Goal: Task Accomplishment & Management: Use online tool/utility

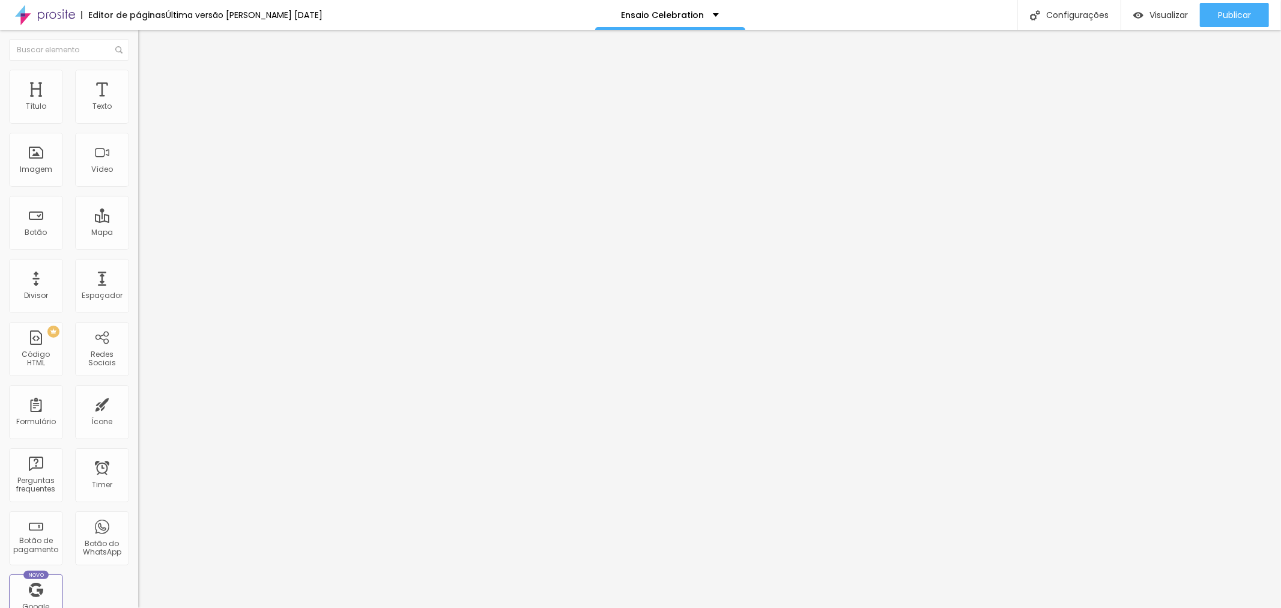
click at [138, 103] on span "Trocar imagem" at bounding box center [170, 98] width 65 height 10
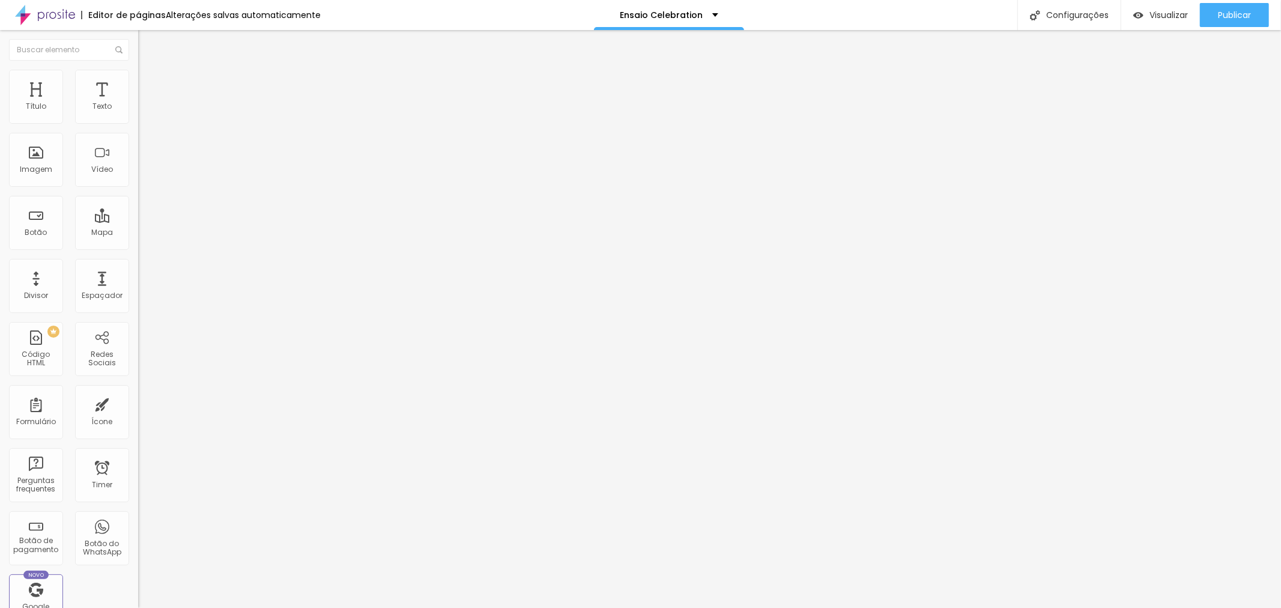
click at [138, 103] on span "Trocar imagem" at bounding box center [170, 98] width 65 height 10
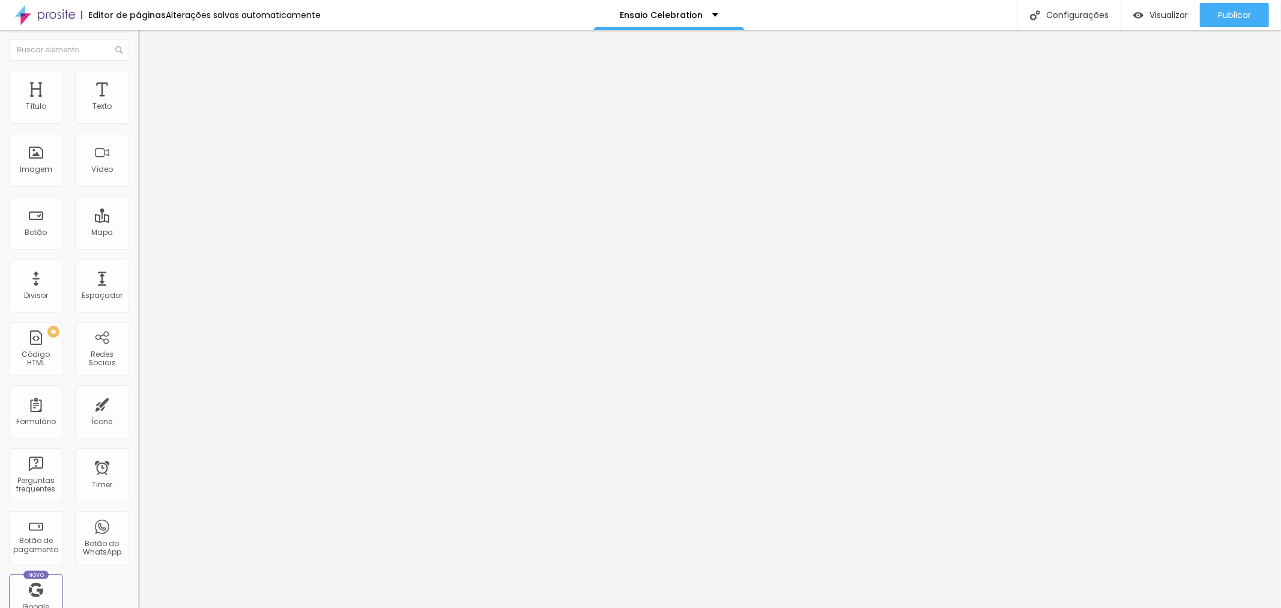
click at [49, 169] on div "Imagem" at bounding box center [36, 169] width 32 height 8
click at [138, 103] on span "Adicionar imagem" at bounding box center [176, 98] width 77 height 10
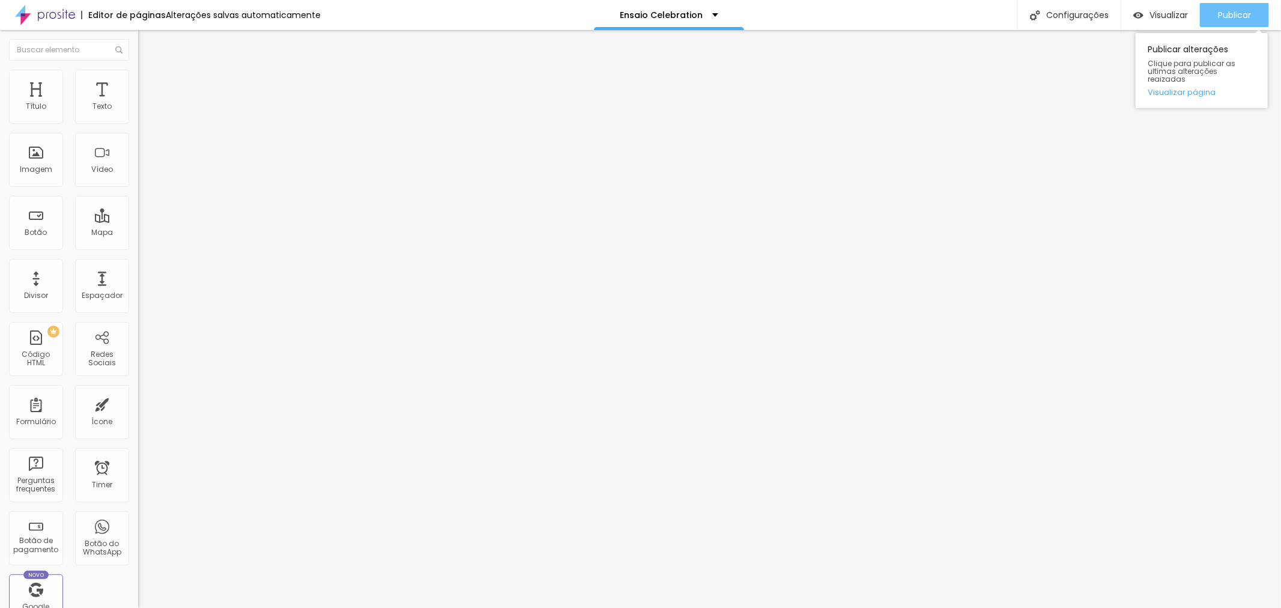
click at [1230, 16] on span "Publicar" at bounding box center [1234, 15] width 33 height 10
click at [138, 103] on span "Trocar imagem" at bounding box center [170, 98] width 65 height 10
click at [1222, 12] on span "Publicar" at bounding box center [1234, 15] width 33 height 10
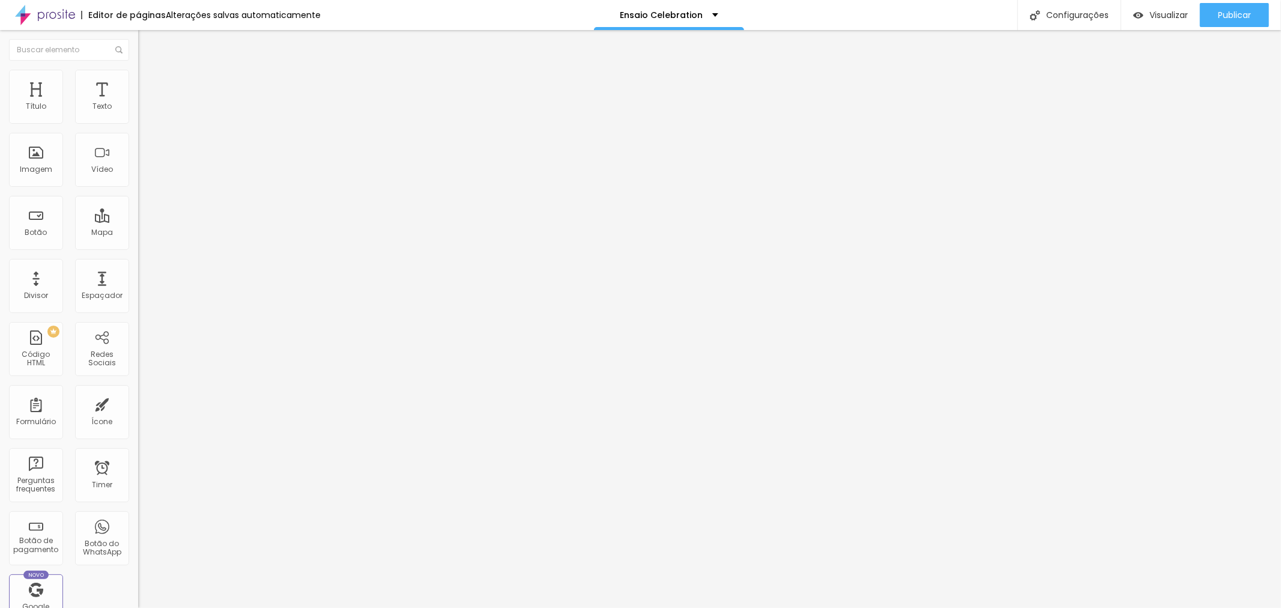
click at [144, 173] on icon "button" at bounding box center [146, 170] width 5 height 5
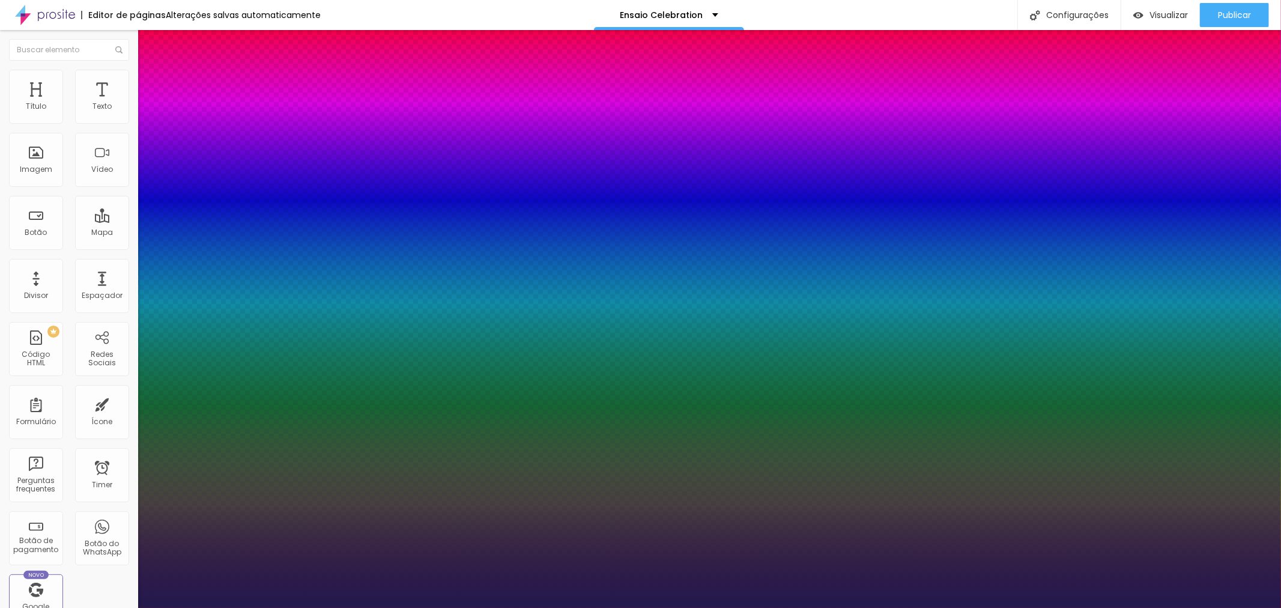
type input "1"
type input "20"
type input "1"
type input "23"
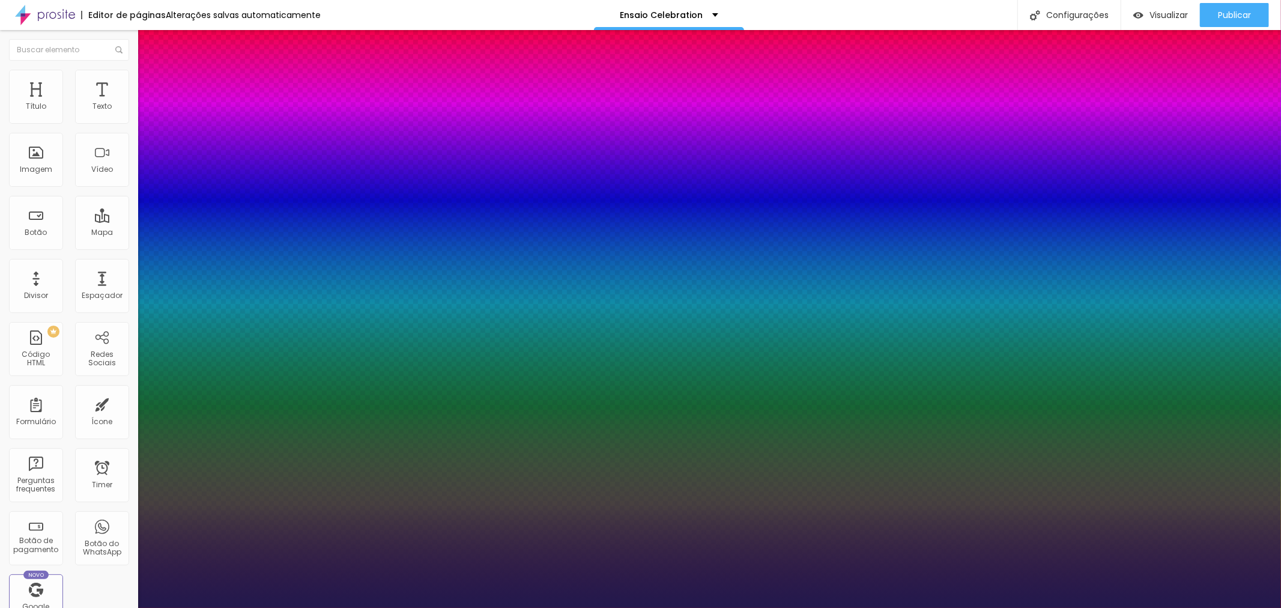
type input "23"
type input "1"
type input "24"
type input "1"
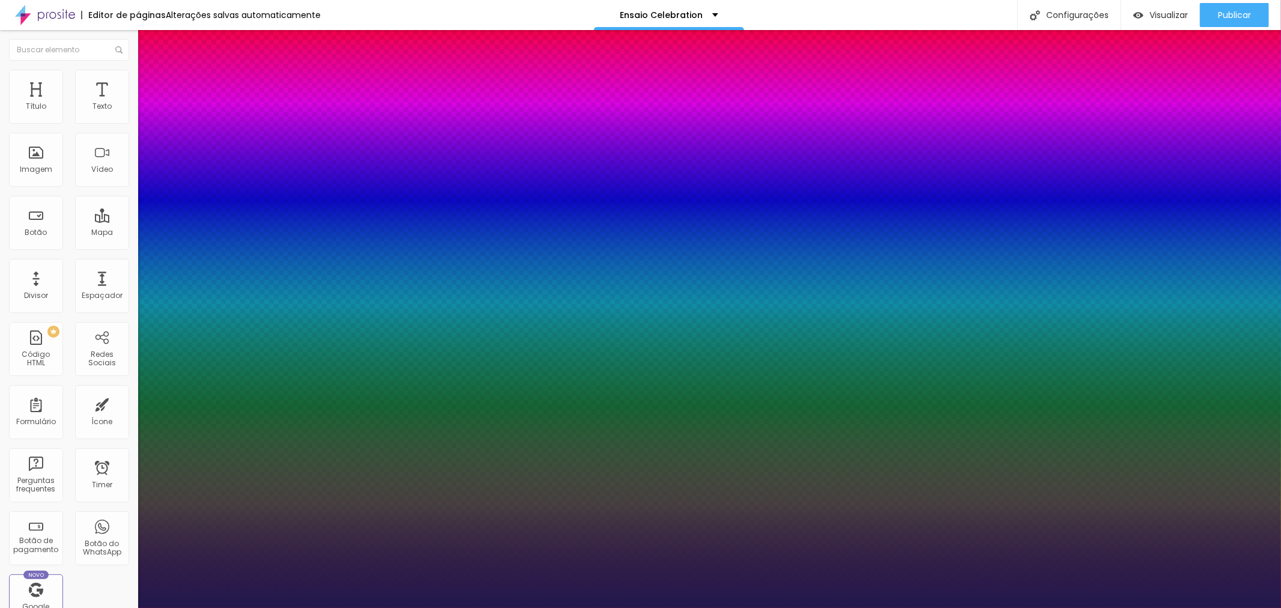
type input "25"
type input "1"
type input "27"
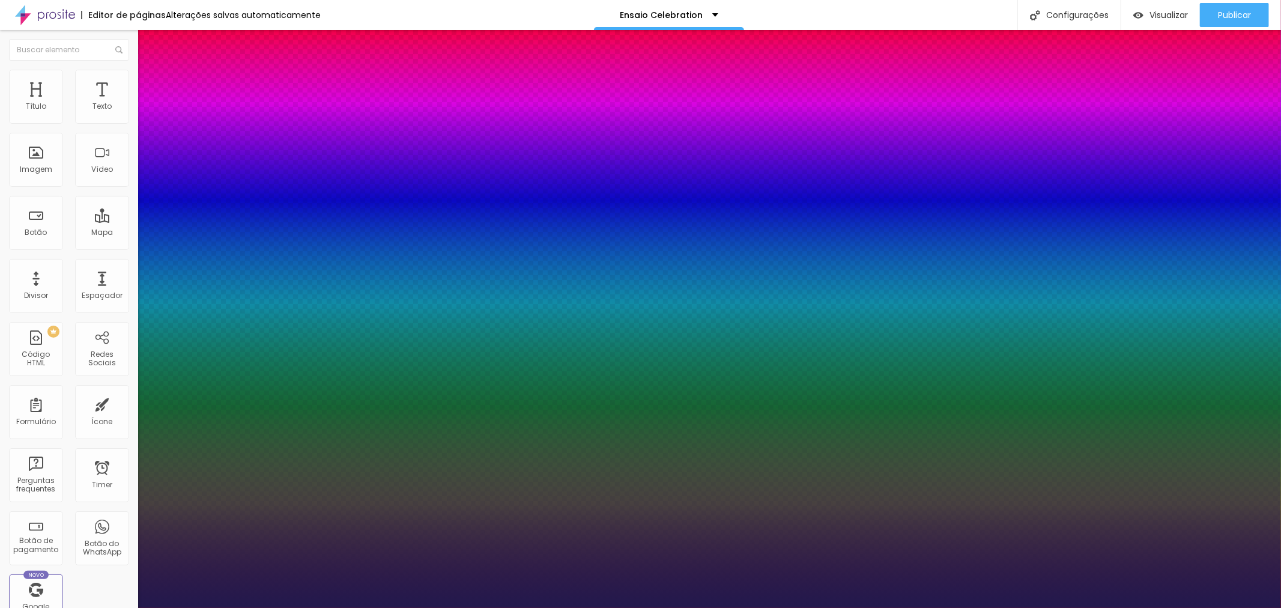
type input "1"
type input "28"
type input "1"
type input "29"
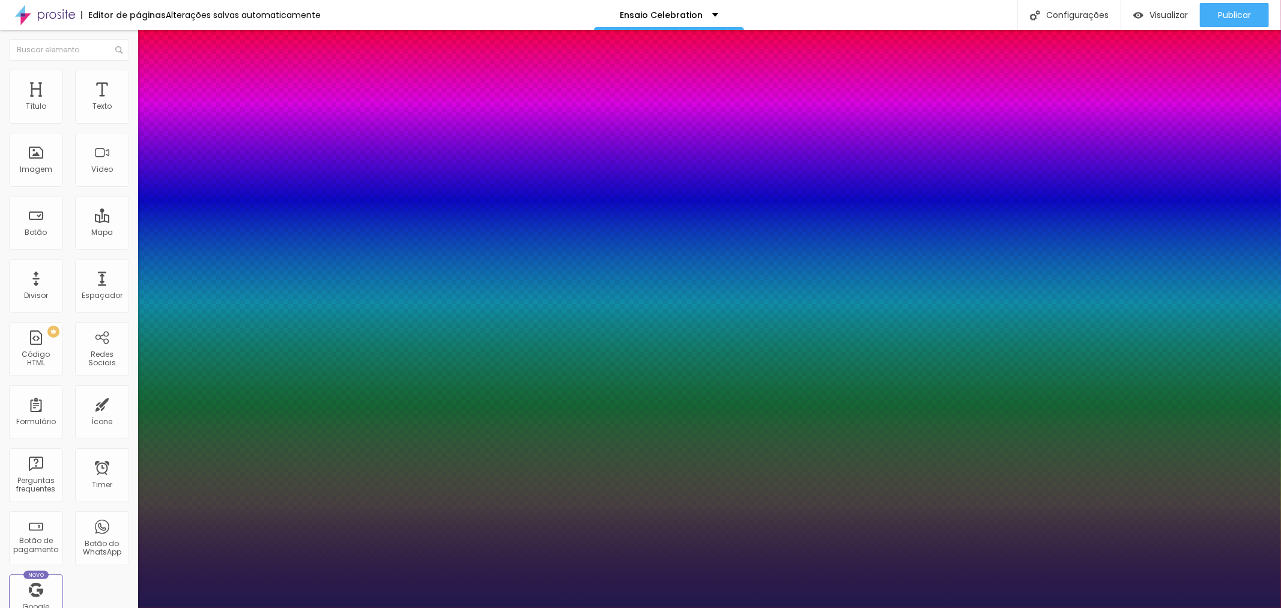
type input "29"
type input "1"
type input "31"
type input "1"
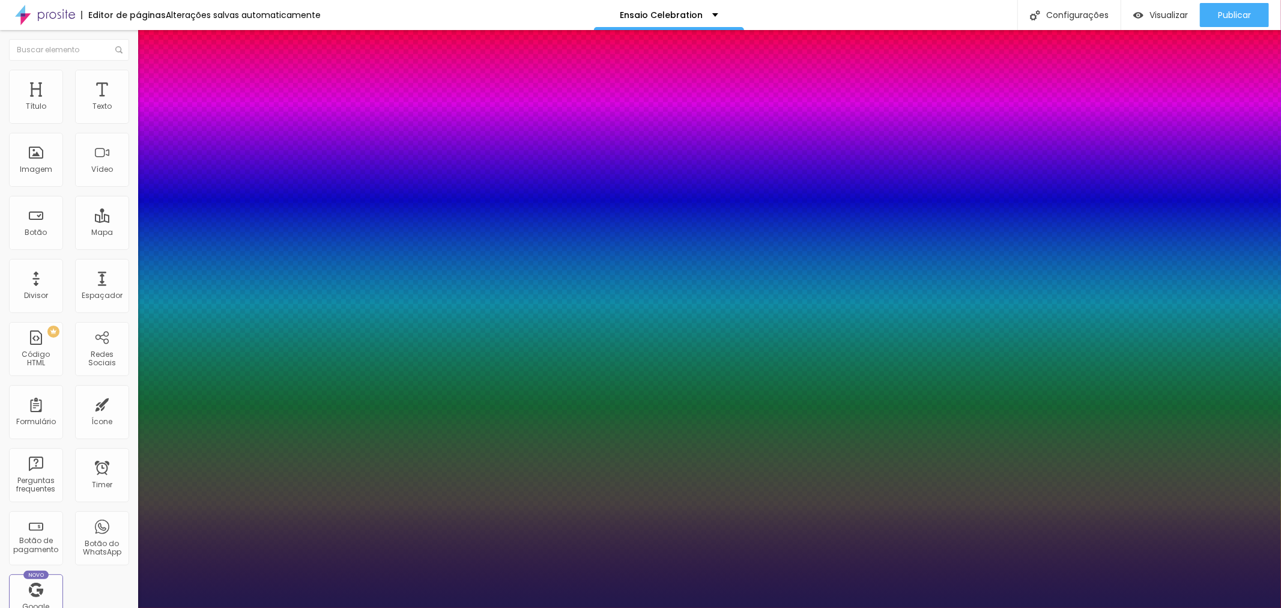
type input "33"
type input "1"
type input "36"
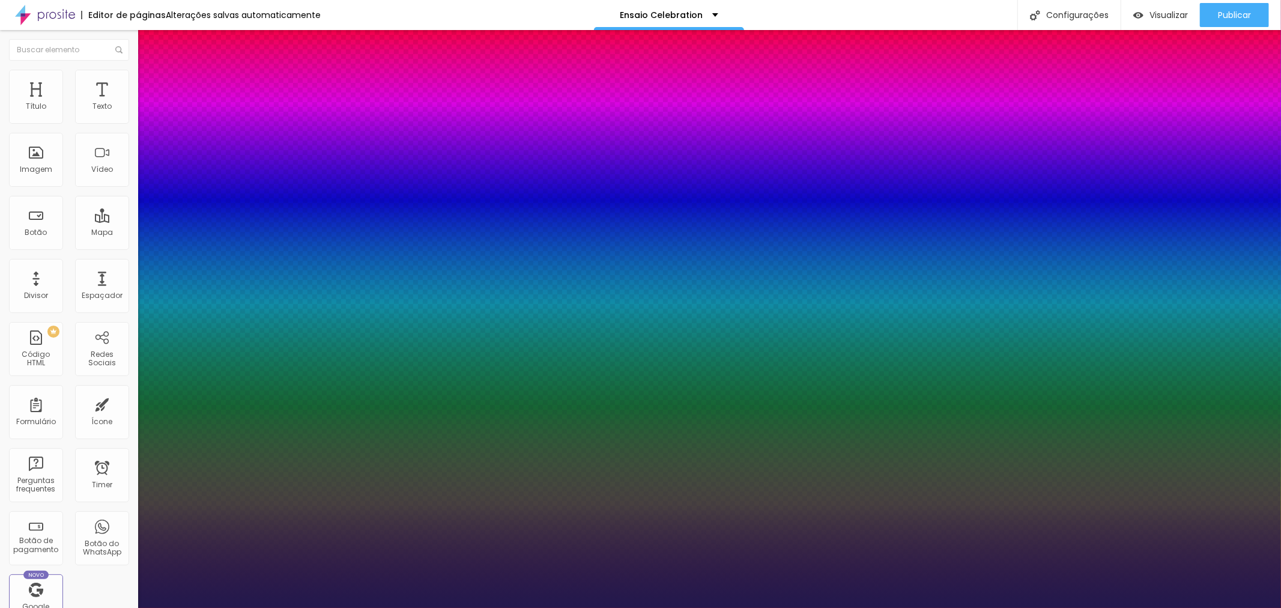
type input "1"
type input "37"
type input "1"
type input "38"
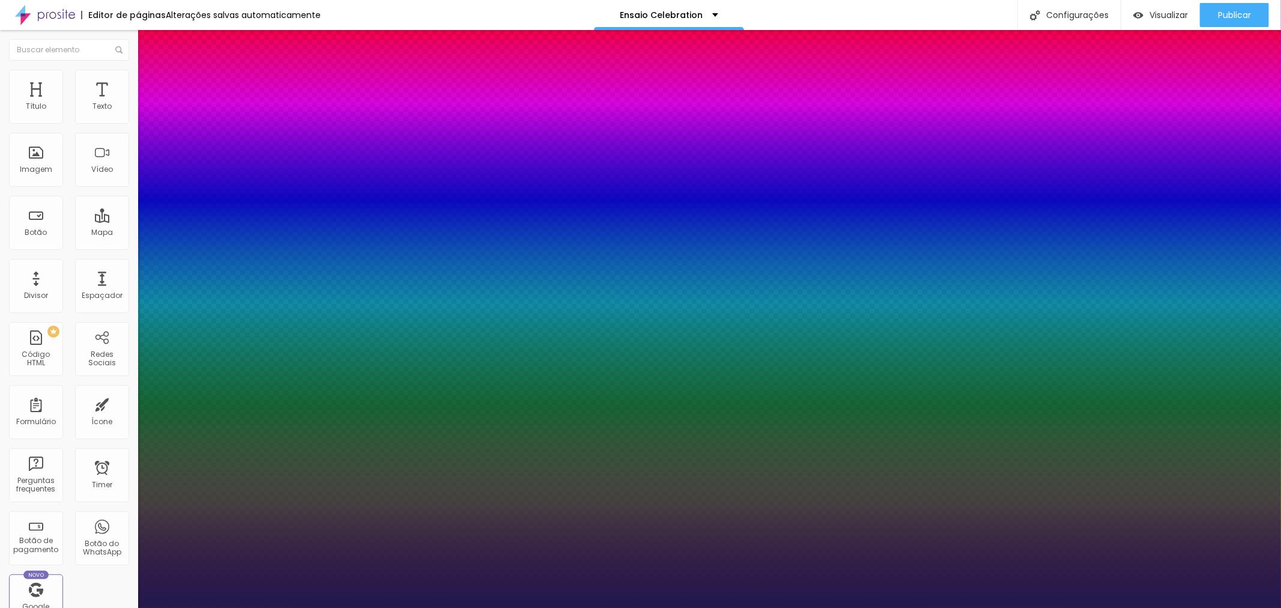
type input "38"
type input "1"
type input "39"
type input "1"
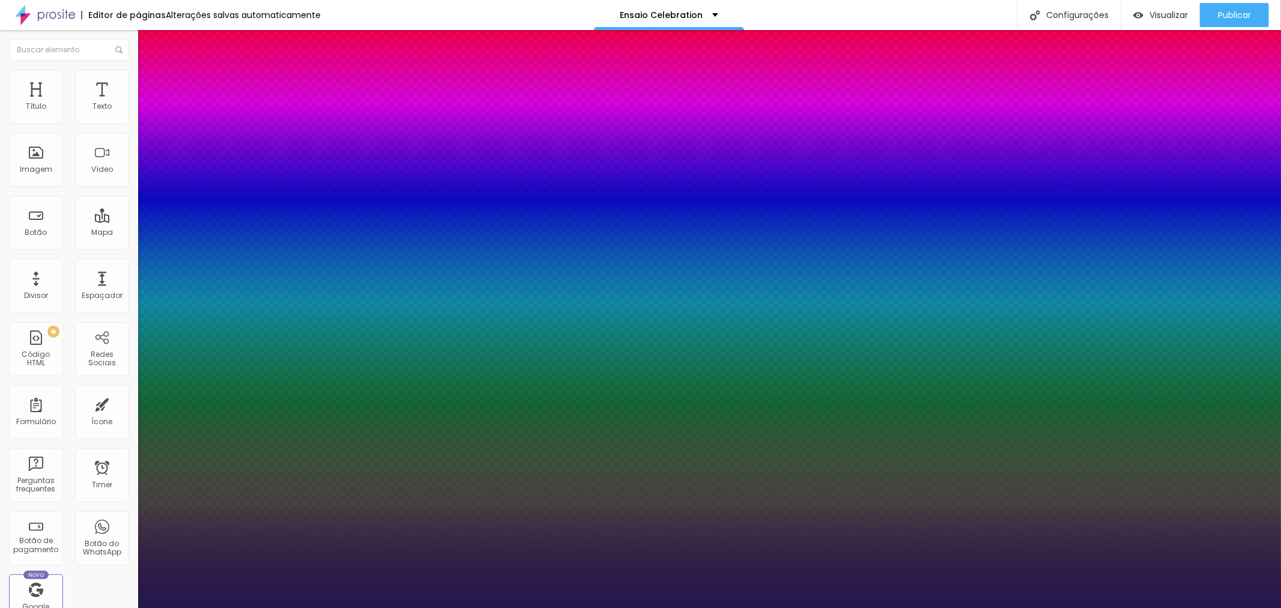
type input "40"
type input "1"
type input "41"
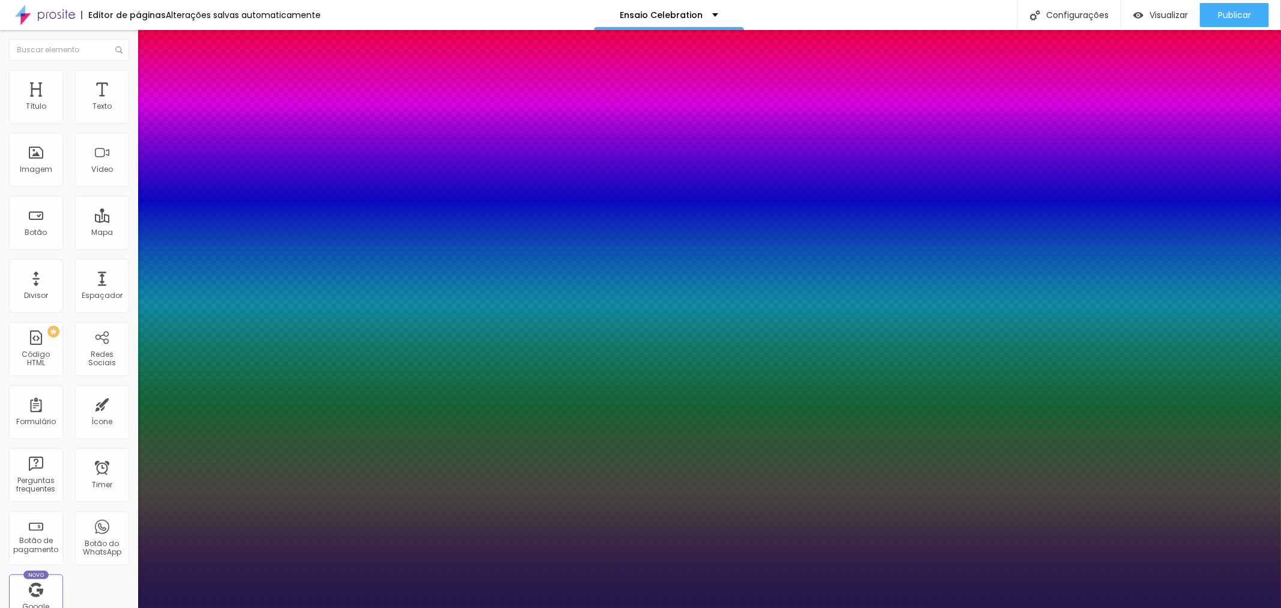
type input "1"
type input "42"
type input "1"
type input "43"
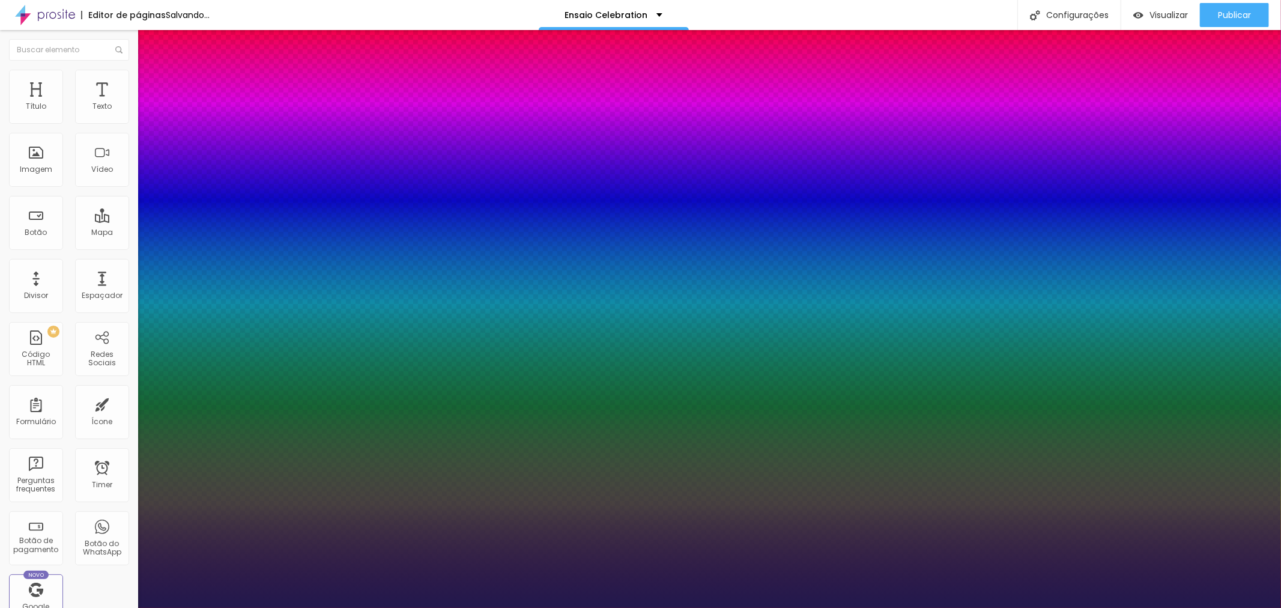
type input "43"
type input "1"
type input "44"
type input "1"
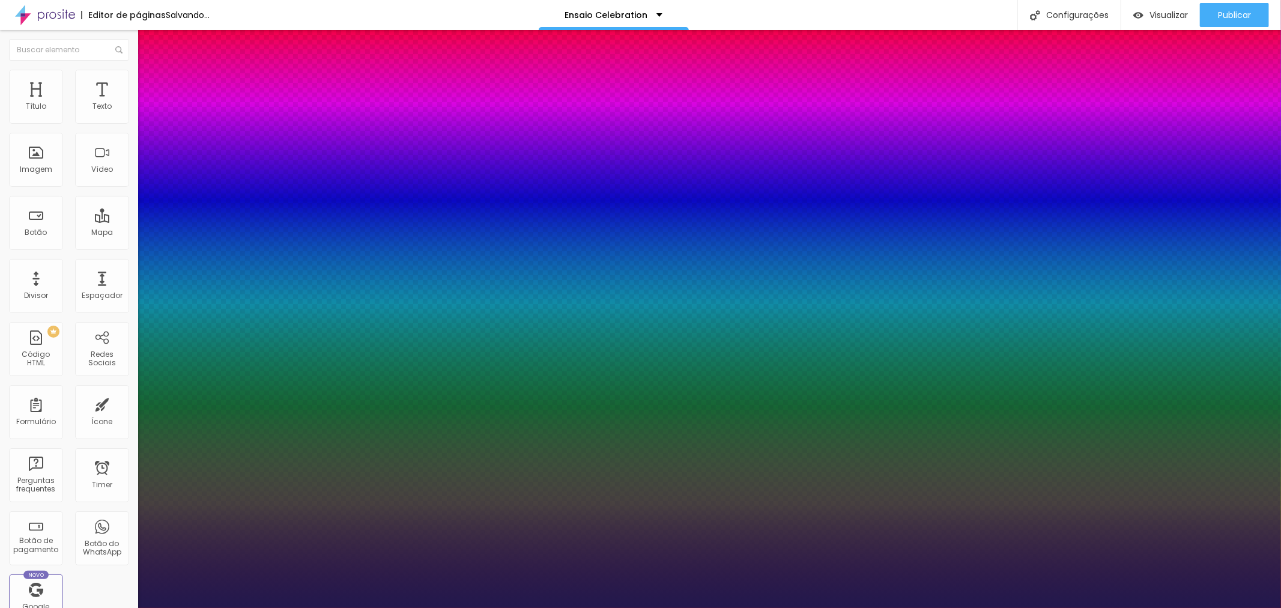
type input "46"
type input "1"
type input "45"
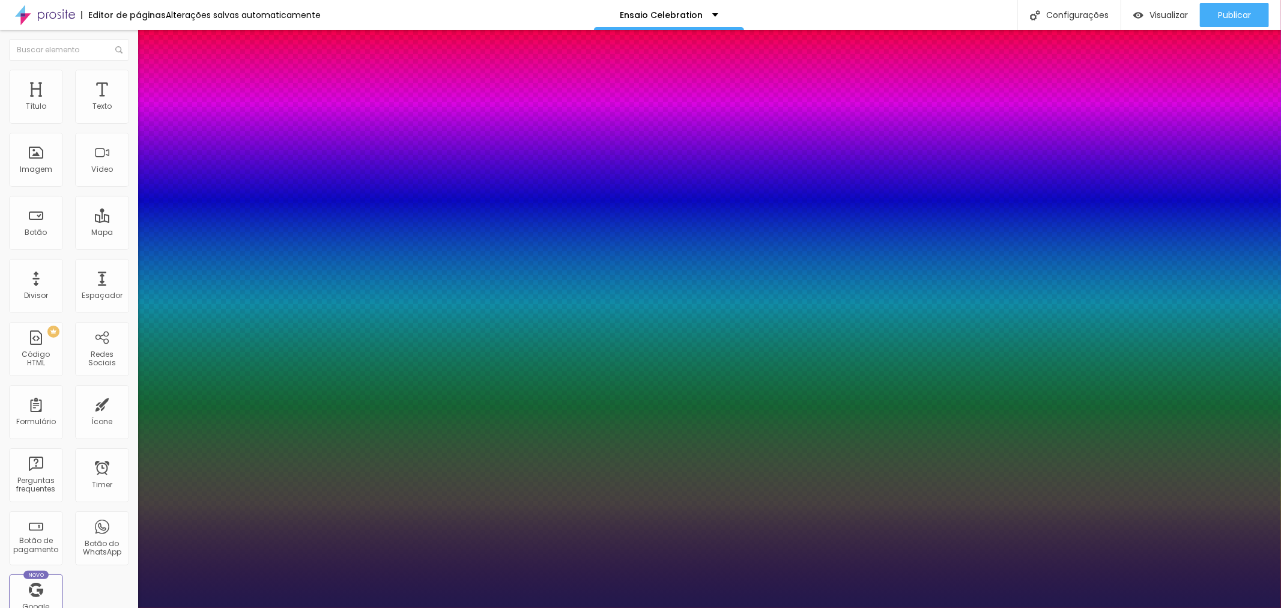
type input "1"
type input "44"
type input "1"
type input "43"
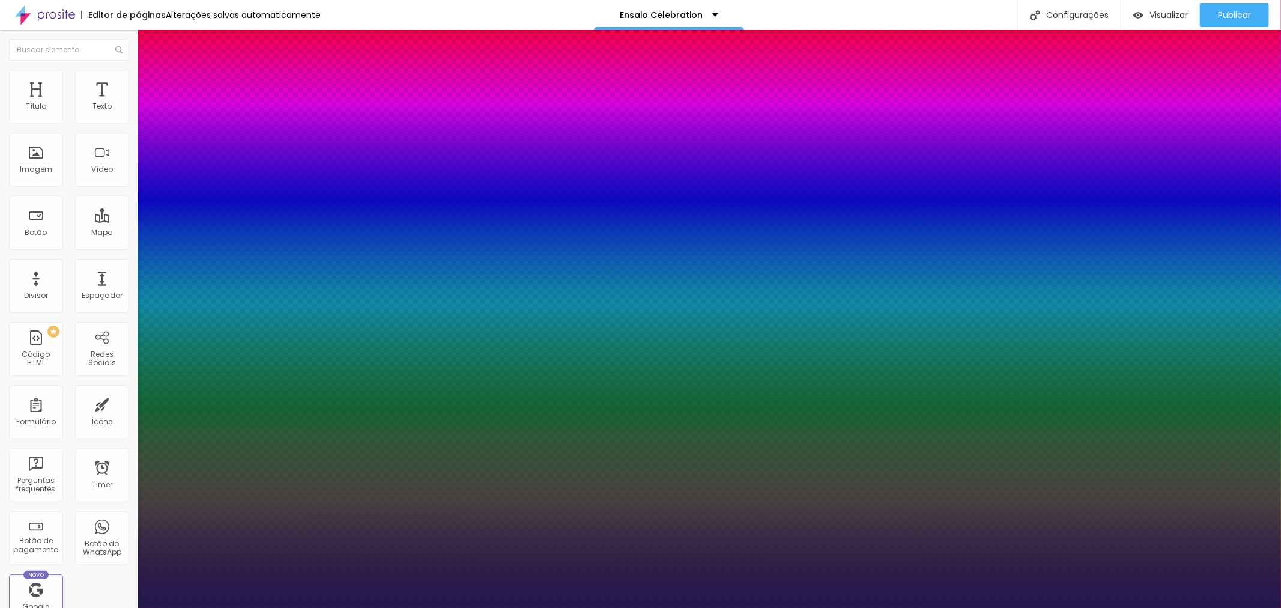
type input "43"
type input "1"
drag, startPoint x: 169, startPoint y: 338, endPoint x: 188, endPoint y: 341, distance: 18.9
type input "43"
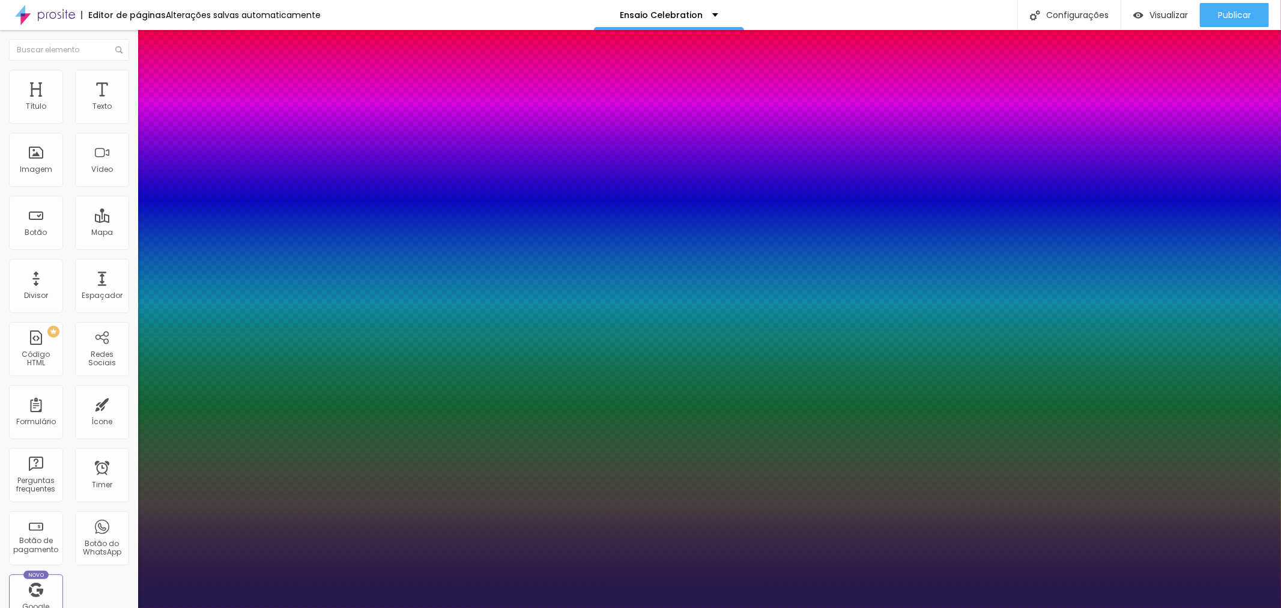
click at [833, 607] on div at bounding box center [640, 608] width 1281 height 0
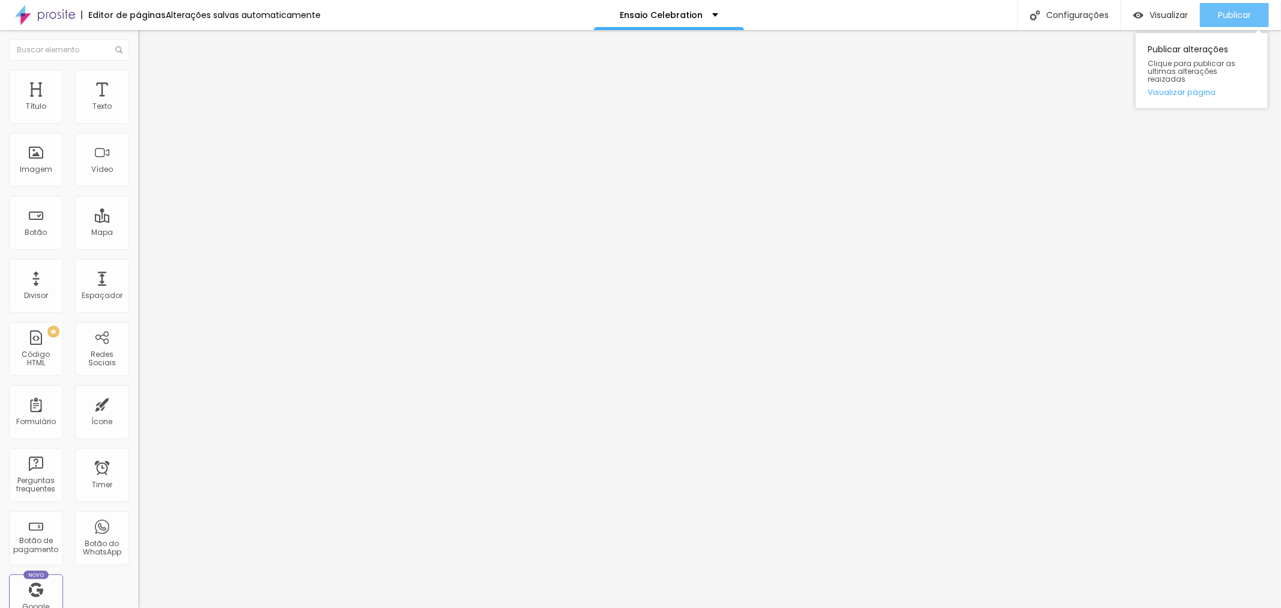
click at [1235, 17] on span "Publicar" at bounding box center [1234, 15] width 33 height 10
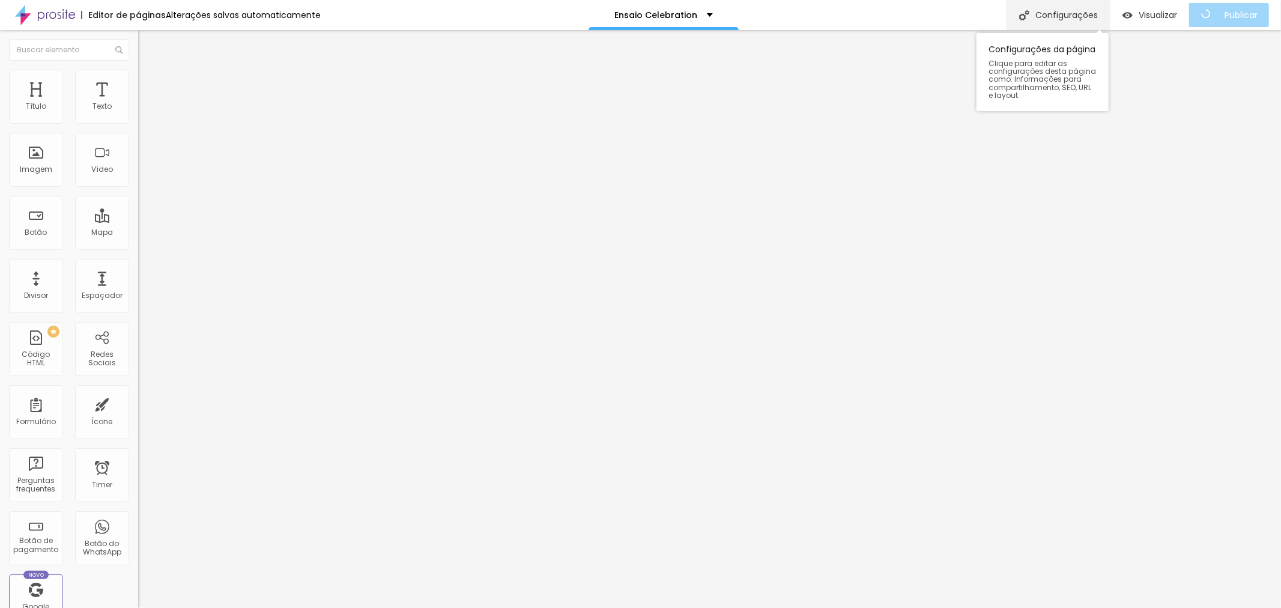
click at [1085, 16] on div "Configurações" at bounding box center [1058, 15] width 103 height 30
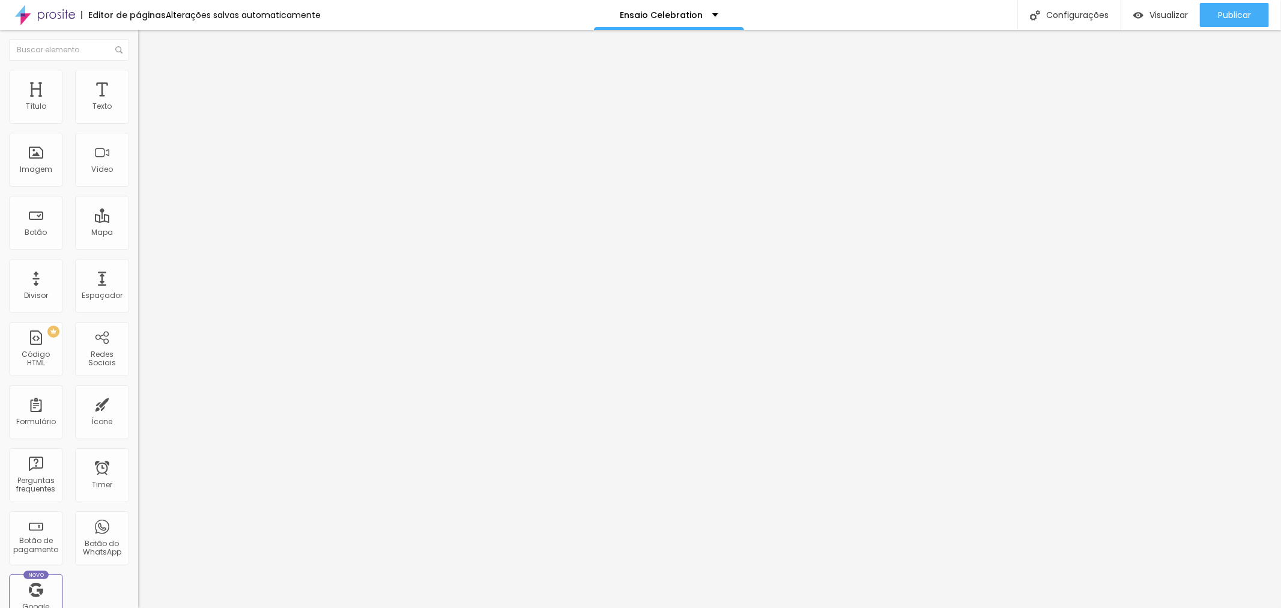
drag, startPoint x: 615, startPoint y: 369, endPoint x: 688, endPoint y: 372, distance: 73.3
type input "Investimento Ensaio CELEBRATION"
click at [861, 607] on div at bounding box center [640, 620] width 1281 height 11
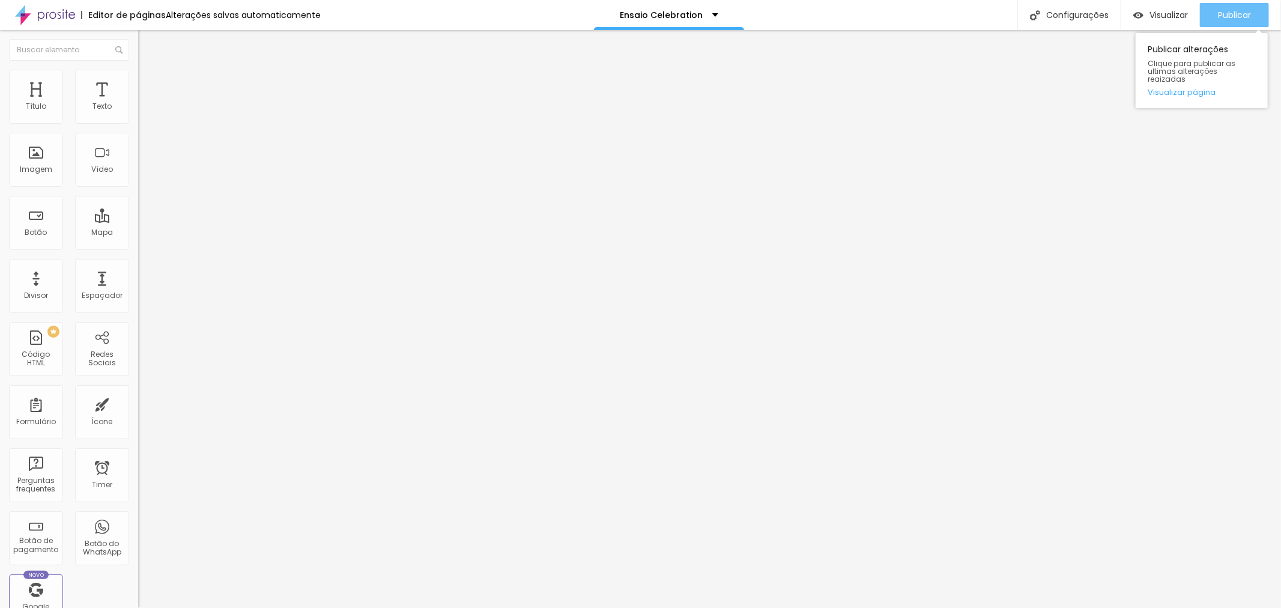
click at [1240, 8] on div "Publicar" at bounding box center [1234, 15] width 33 height 24
click at [1228, 16] on span "Publicar" at bounding box center [1234, 15] width 33 height 10
click at [1251, 13] on span "Publicar" at bounding box center [1234, 15] width 33 height 10
click at [1224, 18] on span "Publicar" at bounding box center [1234, 15] width 33 height 10
click at [138, 124] on img at bounding box center [141, 122] width 7 height 7
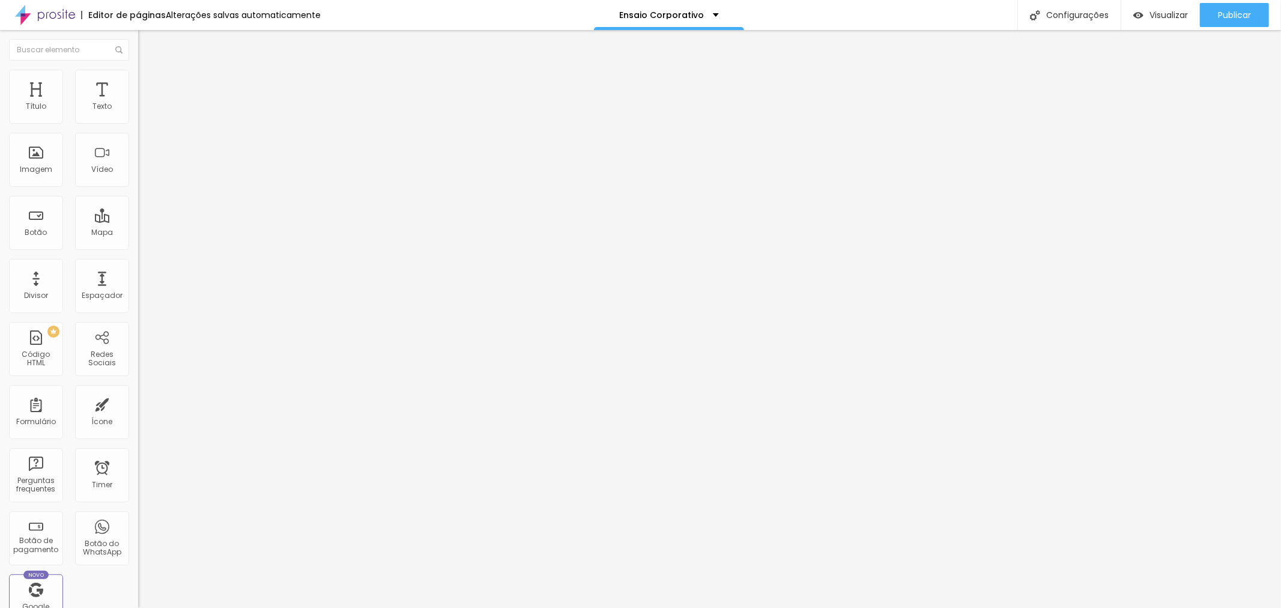
click at [802, 607] on div at bounding box center [640, 620] width 1281 height 11
click at [138, 119] on div "Pacote Platinum- Corporativo" at bounding box center [207, 109] width 138 height 20
click at [90, 607] on div "Corporativo Gold" at bounding box center [60, 616] width 114 height 7
click at [138, 124] on img at bounding box center [141, 122] width 7 height 7
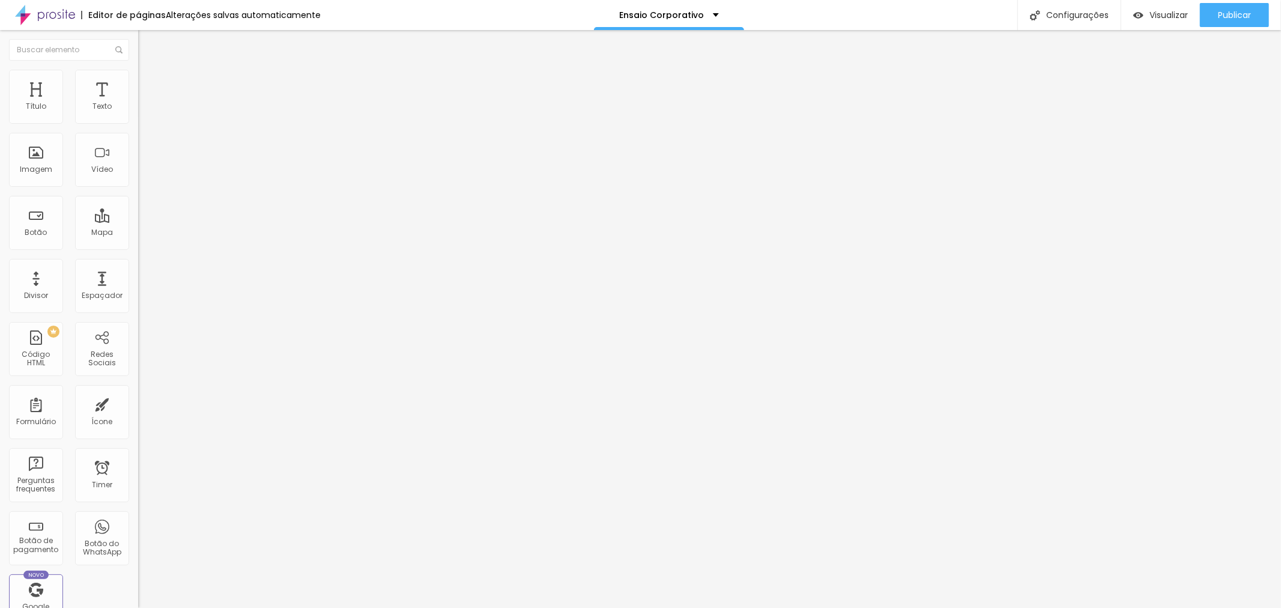
click at [138, 129] on span at bounding box center [141, 123] width 7 height 10
click at [809, 607] on div at bounding box center [640, 620] width 1281 height 11
click at [138, 126] on img at bounding box center [141, 122] width 7 height 7
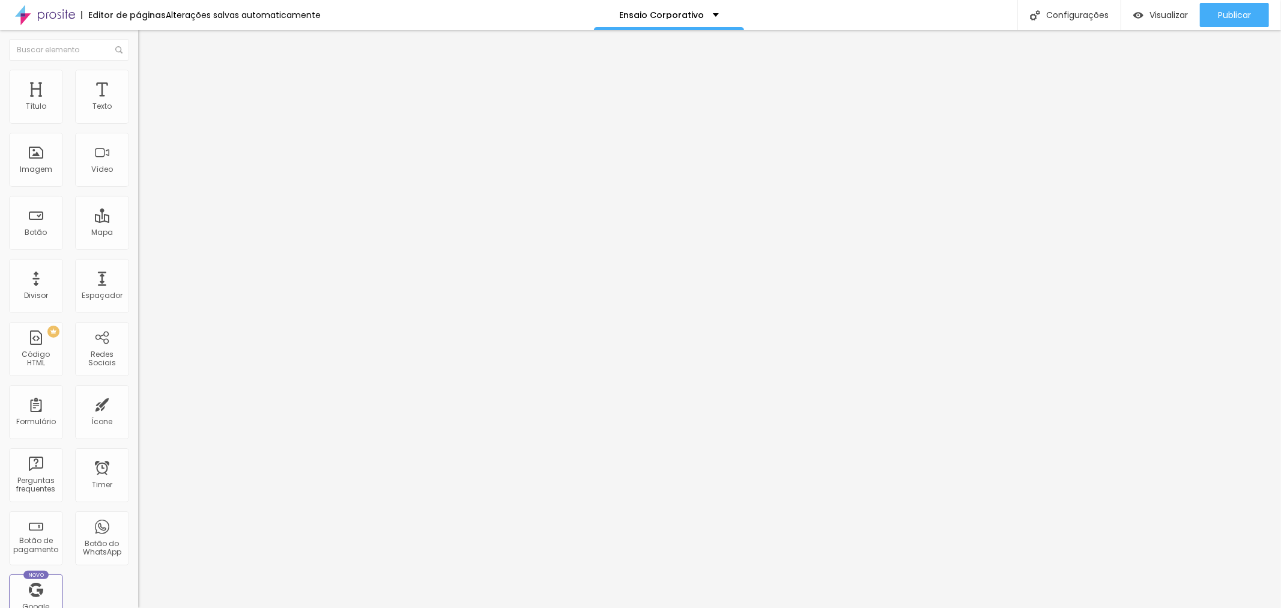
click at [804, 607] on div at bounding box center [640, 620] width 1281 height 11
click at [138, 126] on img at bounding box center [141, 122] width 7 height 7
drag, startPoint x: 711, startPoint y: 230, endPoint x: 715, endPoint y: 238, distance: 9.4
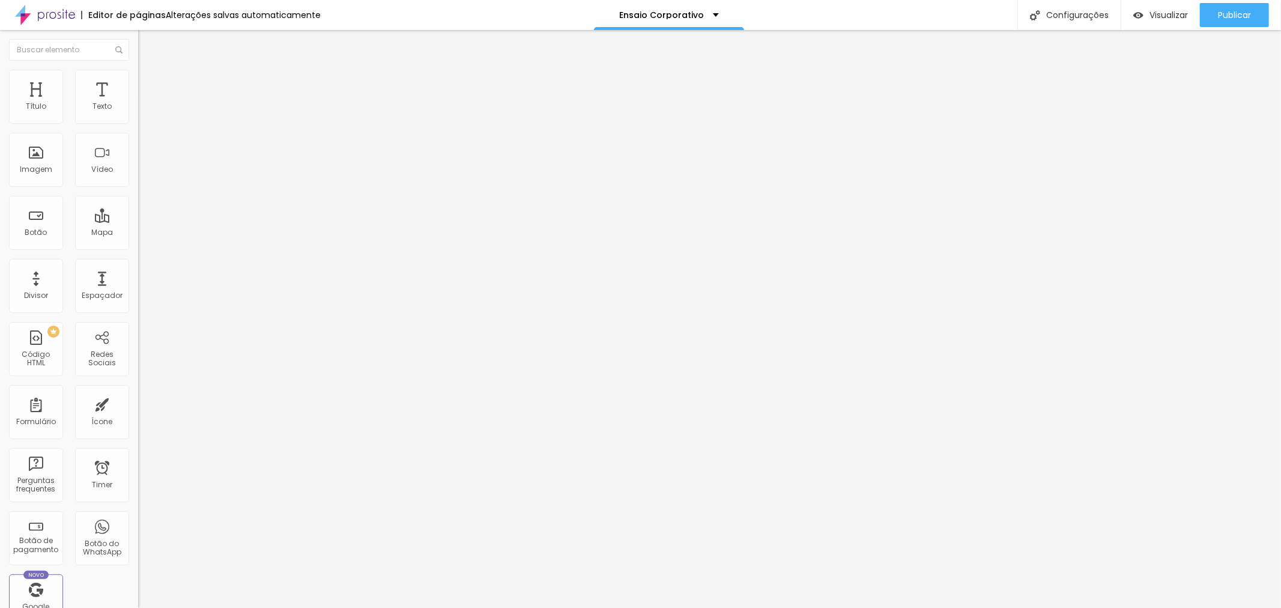
drag, startPoint x: 640, startPoint y: 229, endPoint x: 632, endPoint y: 227, distance: 8.0
type textarea "Pacote com 50 fotos digitais"
drag, startPoint x: 649, startPoint y: 117, endPoint x: 656, endPoint y: 119, distance: 6.8
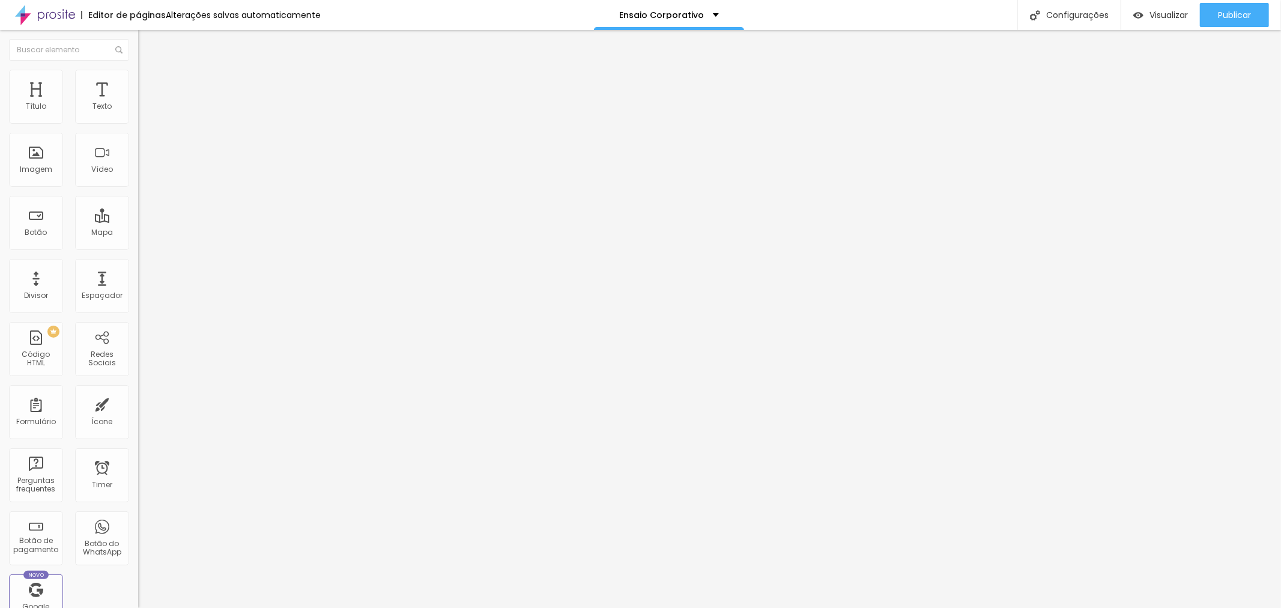
type input "Pacote Platinum - Corporativo"
click at [1227, 14] on span "Publicar" at bounding box center [1234, 15] width 33 height 10
click at [138, 126] on img at bounding box center [141, 122] width 7 height 7
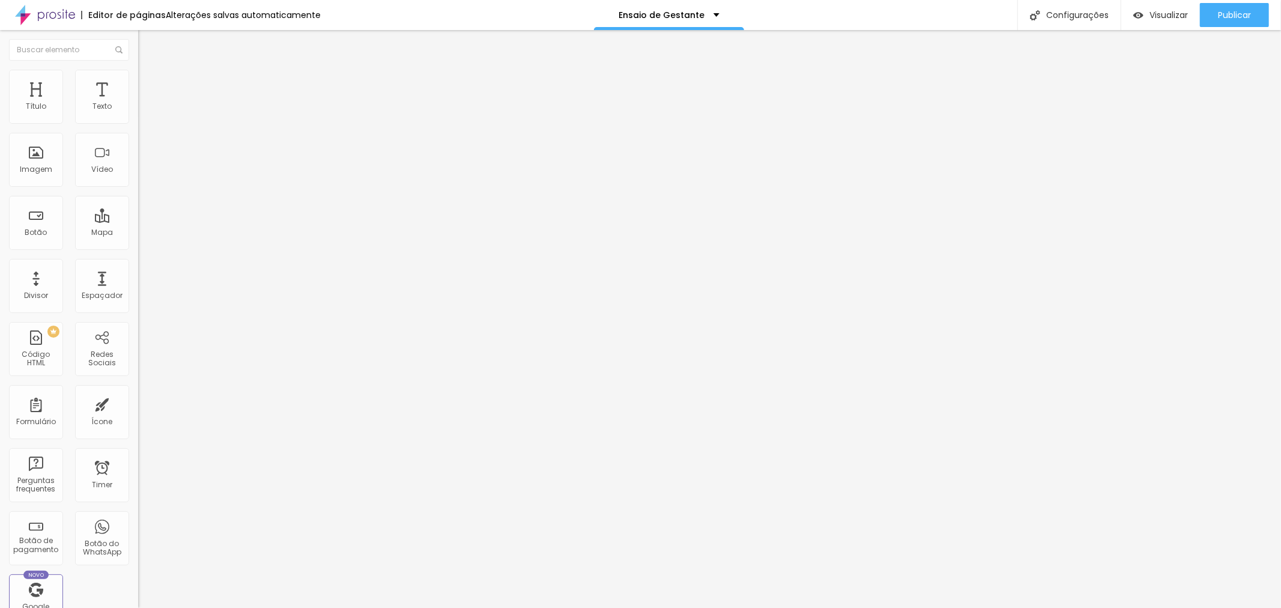
click at [799, 607] on div at bounding box center [640, 620] width 1281 height 11
click at [138, 100] on span "Botão de pagamento" at bounding box center [178, 94] width 80 height 10
click at [138, 126] on img at bounding box center [141, 122] width 7 height 7
drag, startPoint x: 679, startPoint y: 227, endPoint x: 687, endPoint y: 229, distance: 7.4
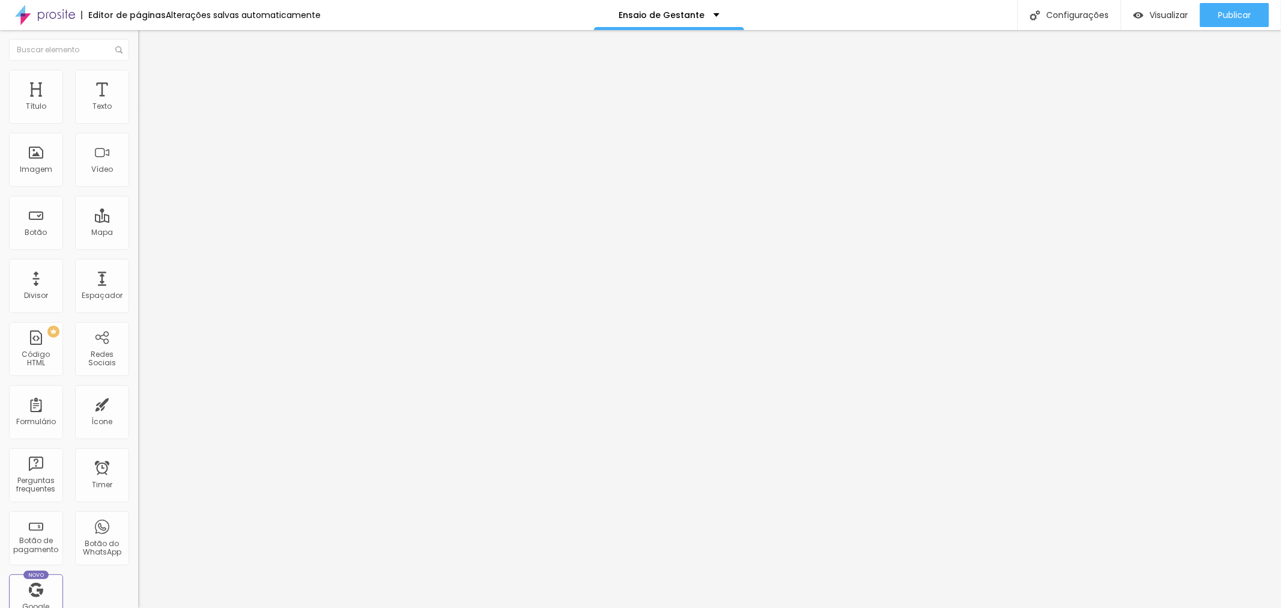
click at [805, 607] on div at bounding box center [640, 620] width 1281 height 11
click at [138, 119] on div "Pacote Silver" at bounding box center [207, 109] width 138 height 20
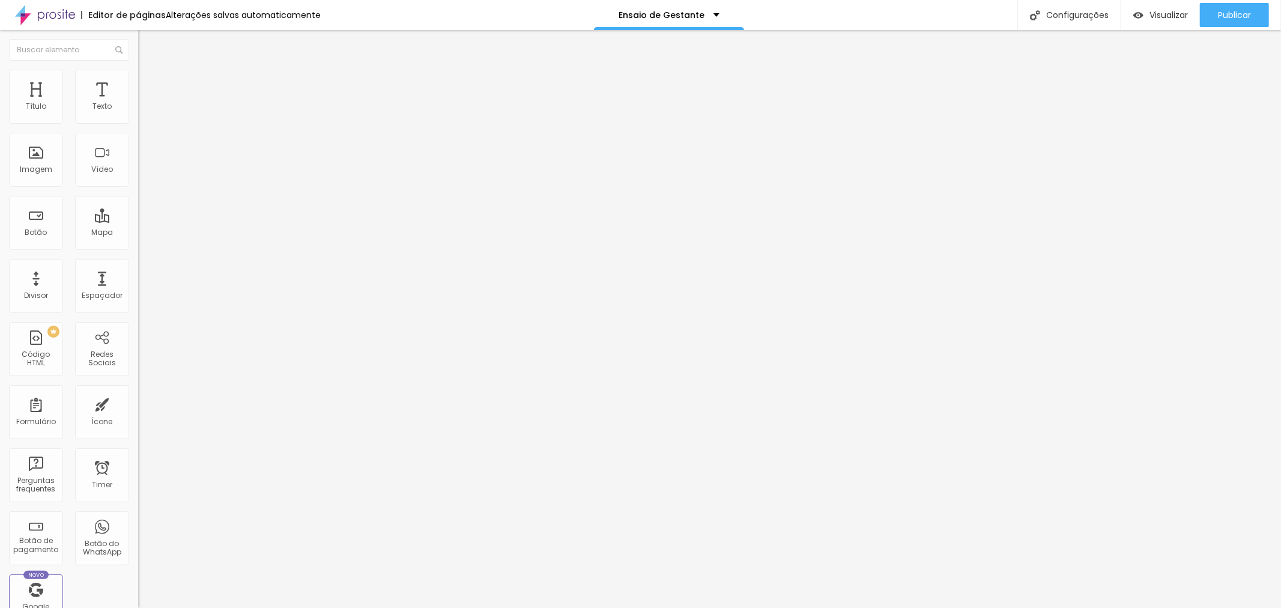
type input "Pacote Gold"
type input "R$ 1.890,00"
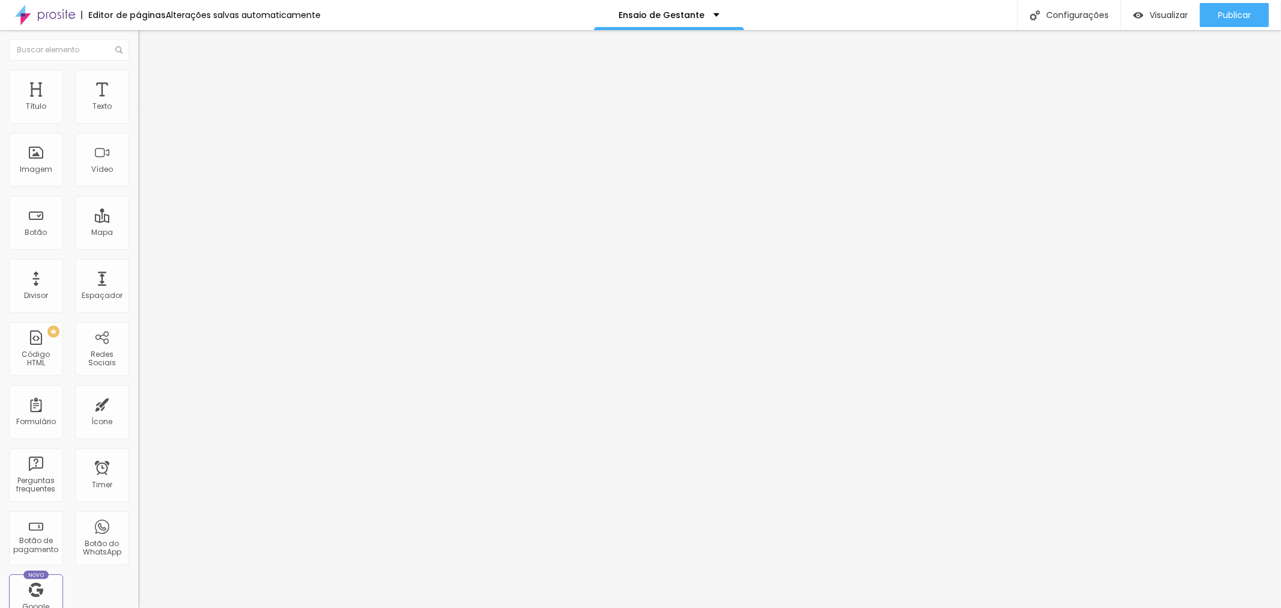
type textarea "PAcote com 20 fotos"
type input "Pacote Gold - GESTANTE"
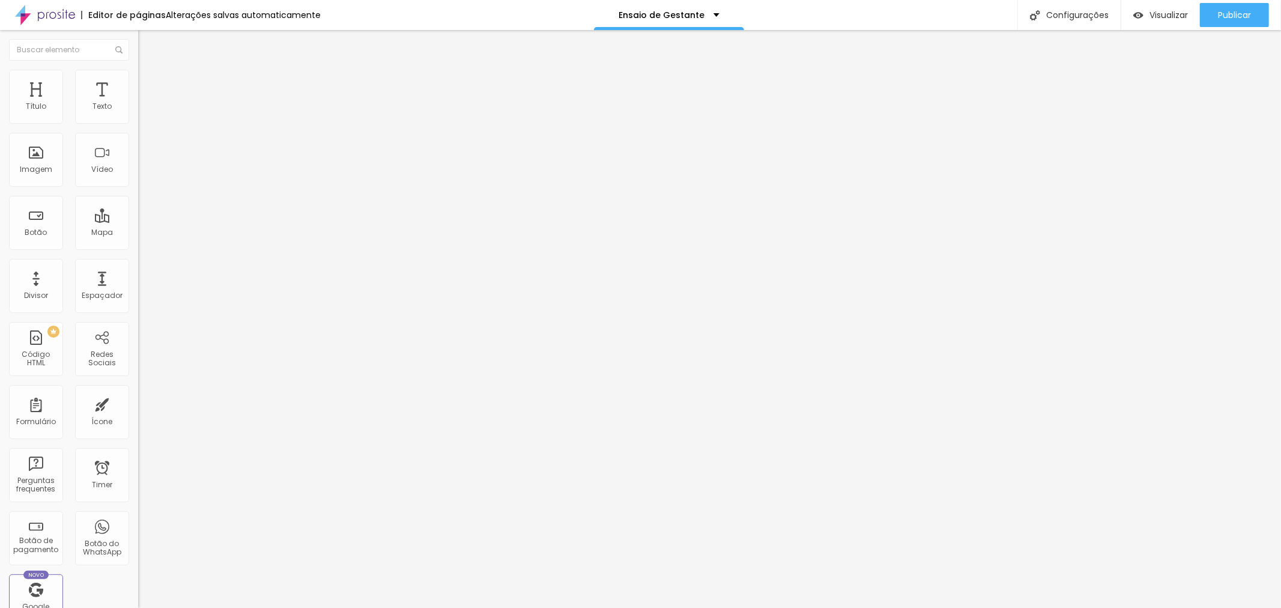
type textarea "Pacote com 20 fotos + Quadro"
drag, startPoint x: 748, startPoint y: 339, endPoint x: 700, endPoint y: 379, distance: 62.3
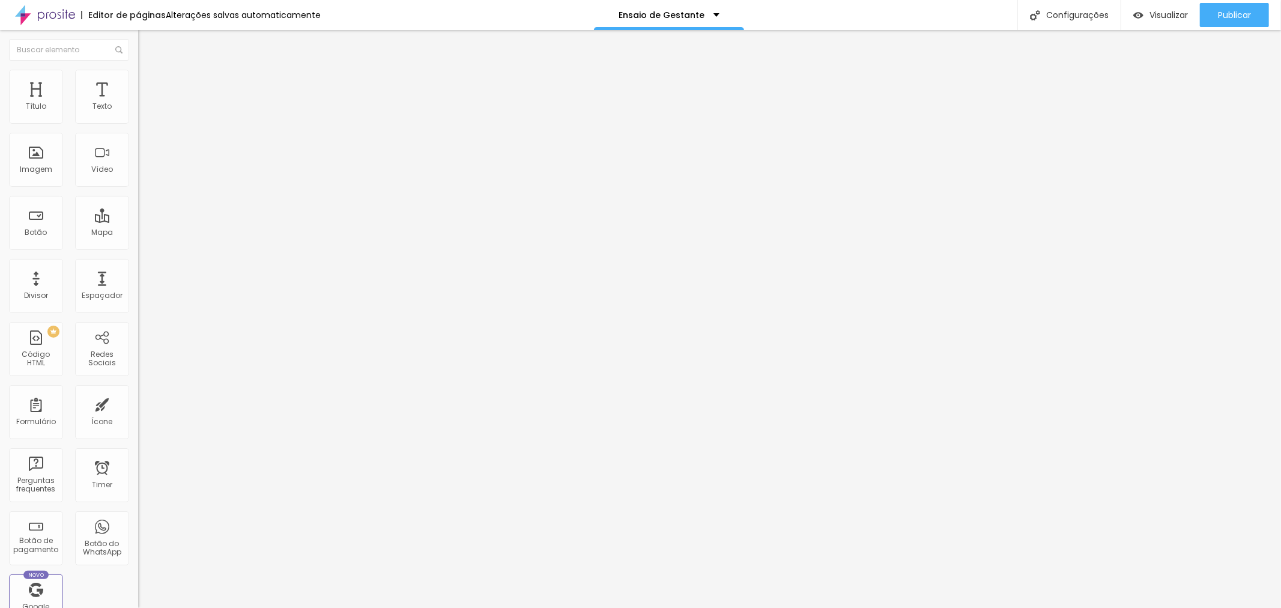
click at [138, 126] on img at bounding box center [141, 122] width 7 height 7
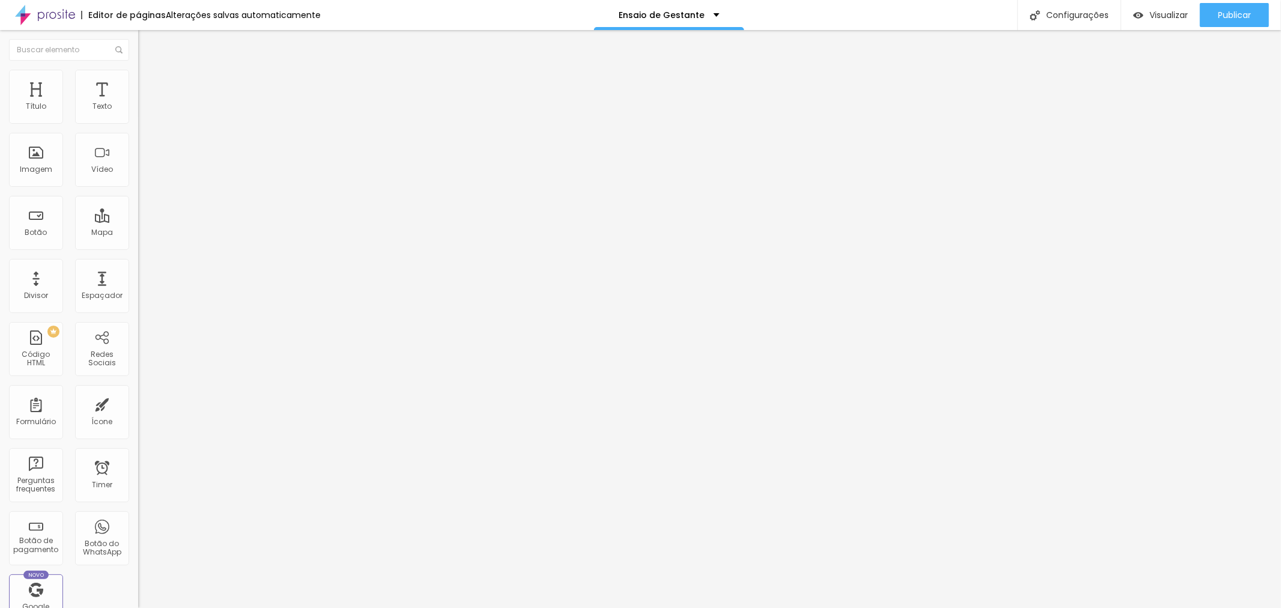
drag, startPoint x: 807, startPoint y: 178, endPoint x: 842, endPoint y: 217, distance: 51.9
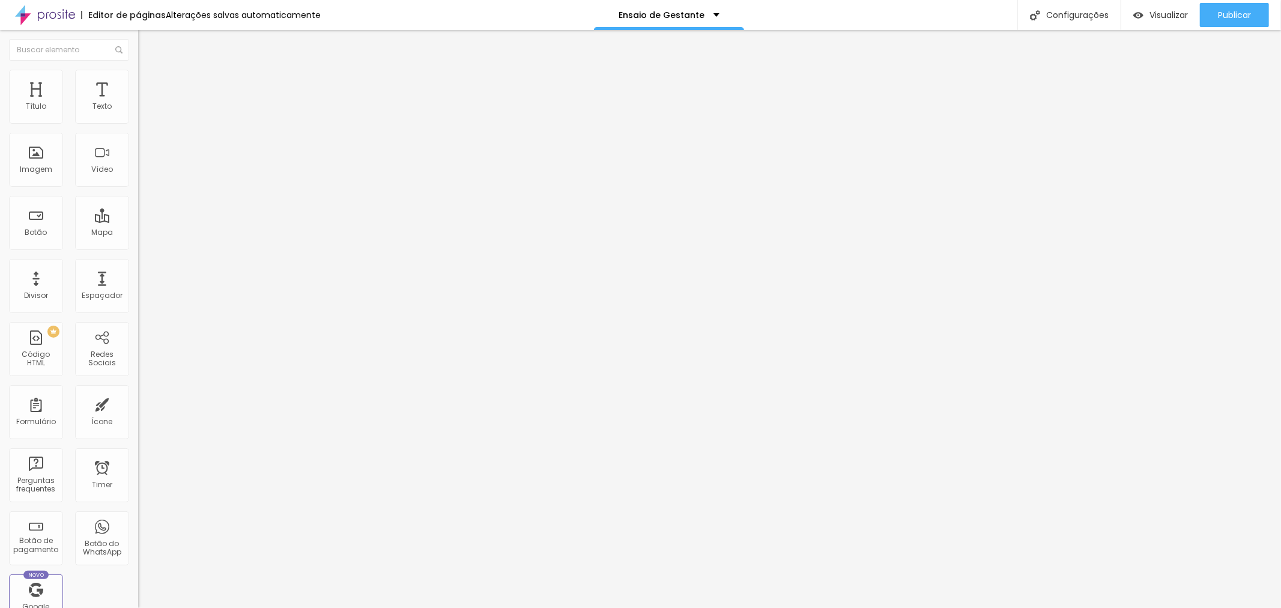
click at [138, 126] on img at bounding box center [141, 122] width 7 height 7
click at [807, 607] on div at bounding box center [640, 620] width 1281 height 11
click at [138, 119] on div "Pacote Gold" at bounding box center [207, 109] width 138 height 20
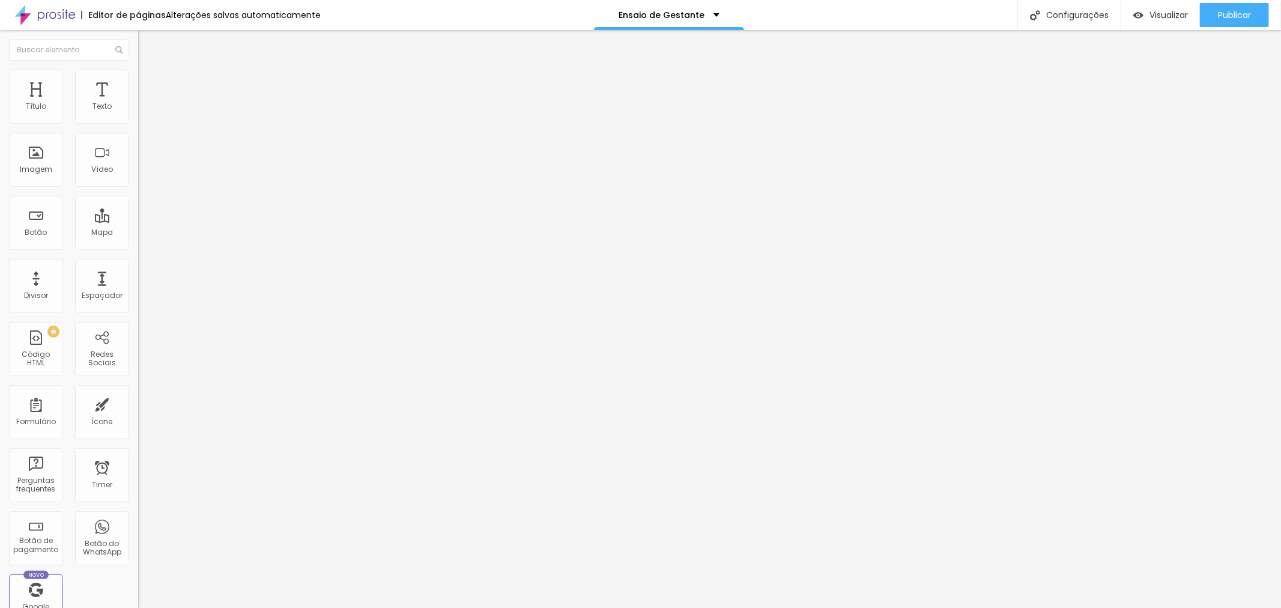
click at [138, 126] on img at bounding box center [141, 122] width 7 height 7
drag, startPoint x: 661, startPoint y: 237, endPoint x: 753, endPoint y: 220, distance: 92.9
drag, startPoint x: 764, startPoint y: 226, endPoint x: 752, endPoint y: 228, distance: 12.3
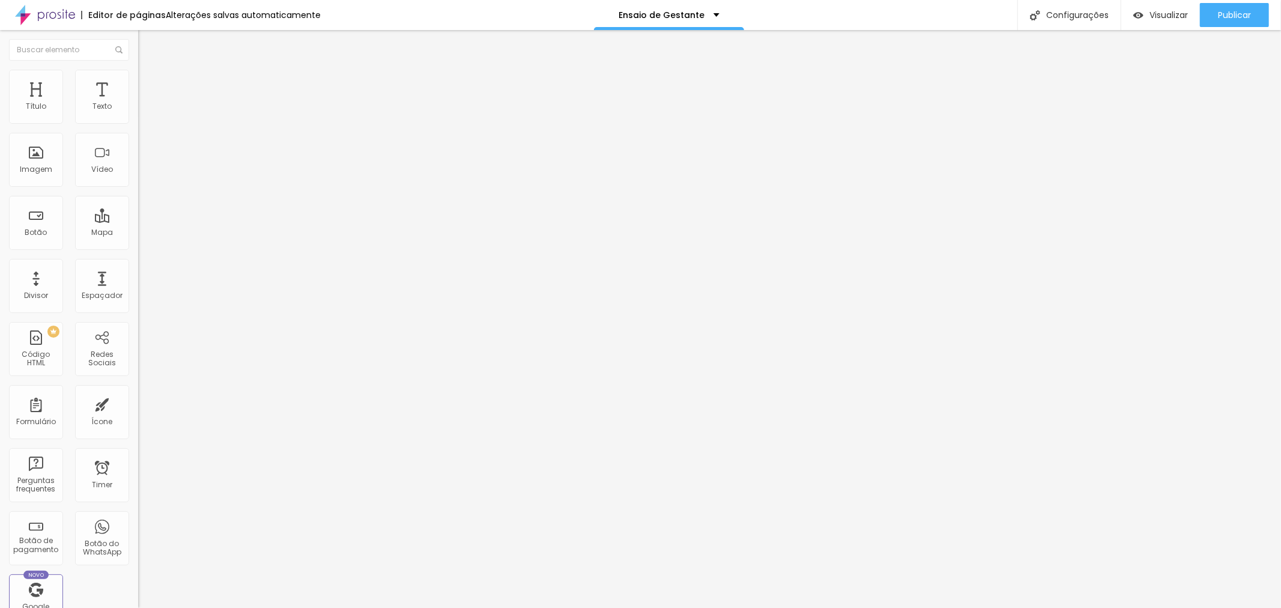
type textarea "Pacote com 20 fotos digitais e reveladas + quadro"
click at [146, 115] on div "Pacote Gold" at bounding box center [207, 109] width 123 height 11
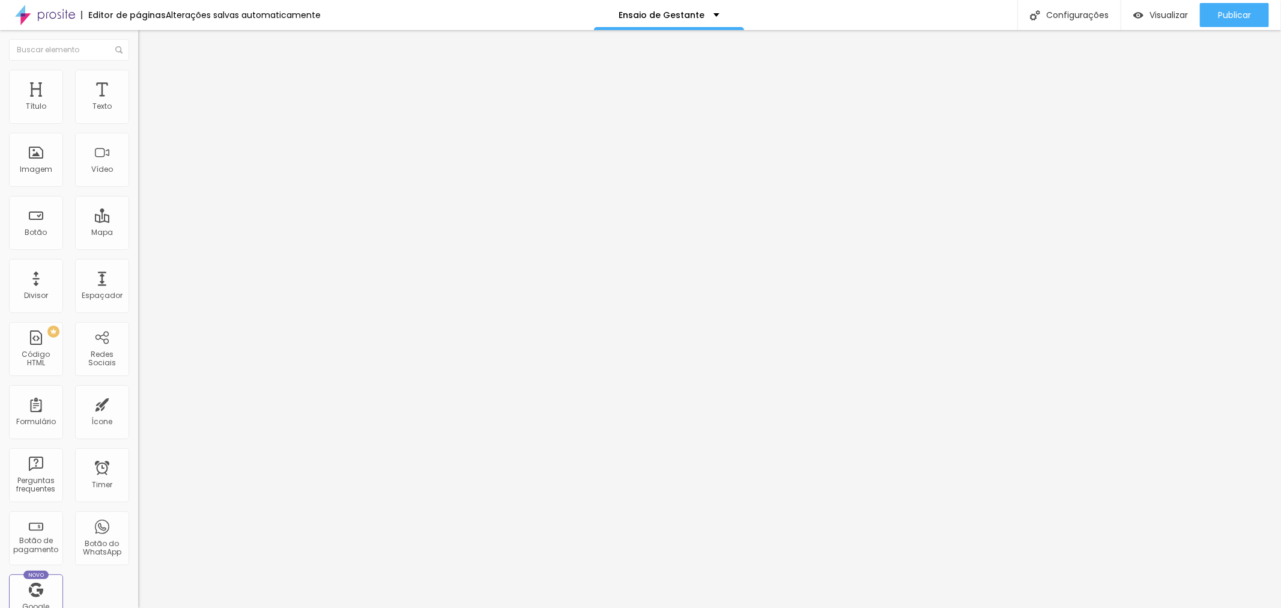
click at [138, 124] on img at bounding box center [141, 122] width 7 height 7
click at [138, 128] on span at bounding box center [141, 123] width 7 height 10
type textarea "Ensaio Profissional com 10 fotos digitais."
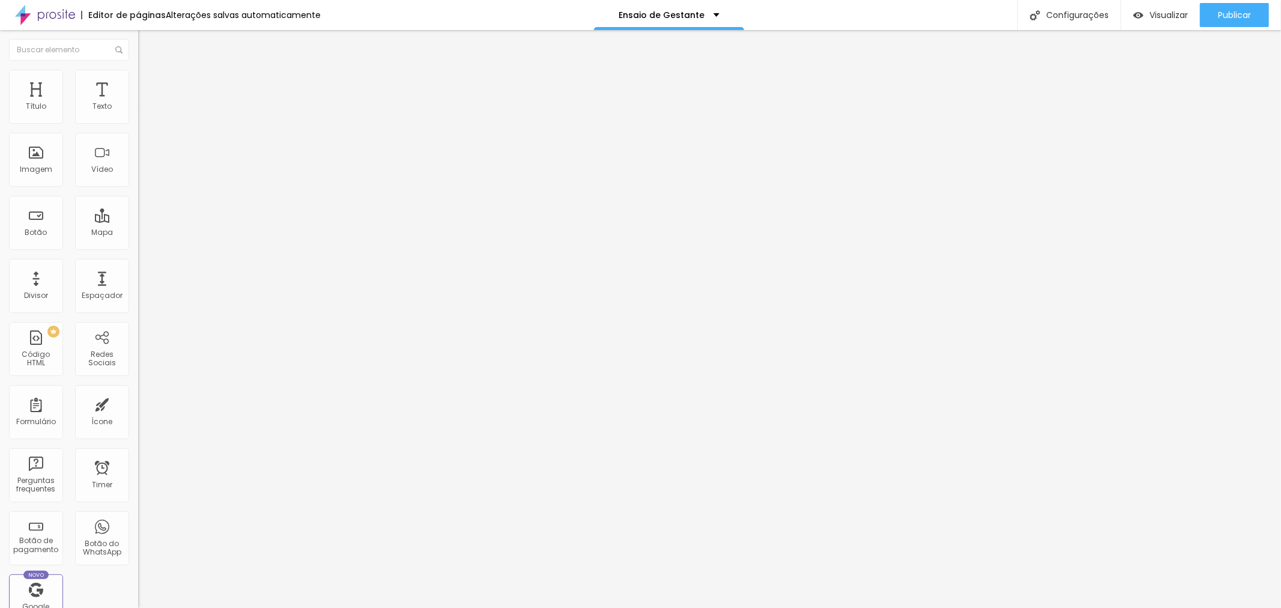
click at [138, 124] on img at bounding box center [141, 122] width 7 height 7
click at [802, 607] on div at bounding box center [640, 620] width 1281 height 11
click at [138, 129] on span at bounding box center [141, 123] width 7 height 10
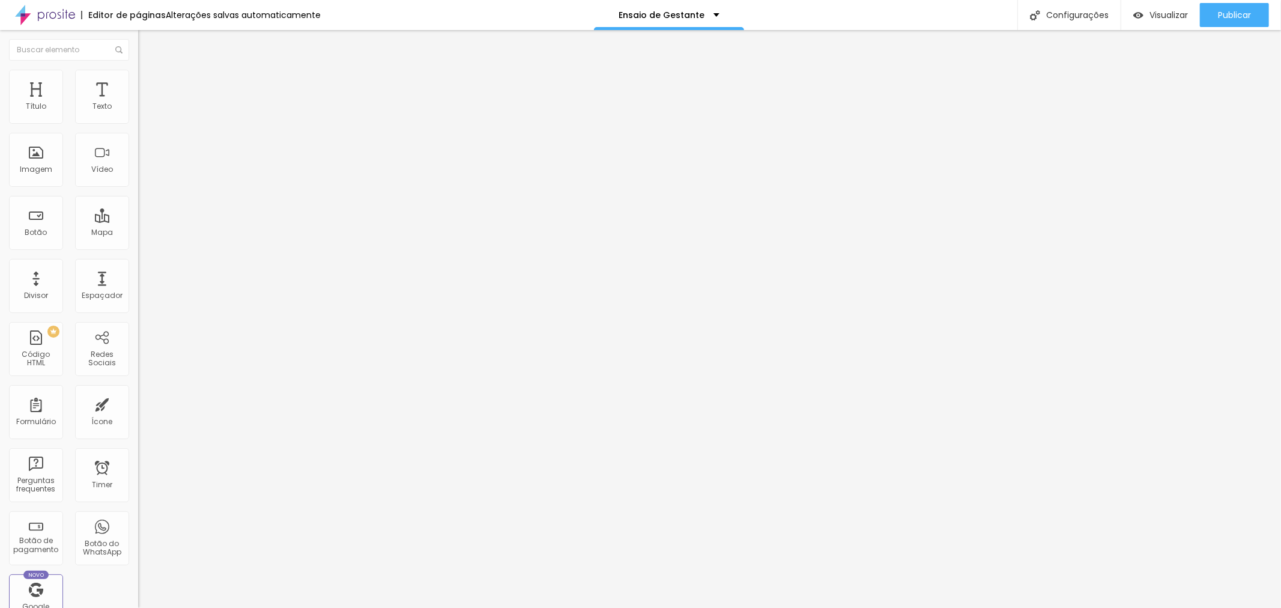
type input "Pacote Silver - Gestante"
click at [138, 126] on img at bounding box center [141, 122] width 7 height 7
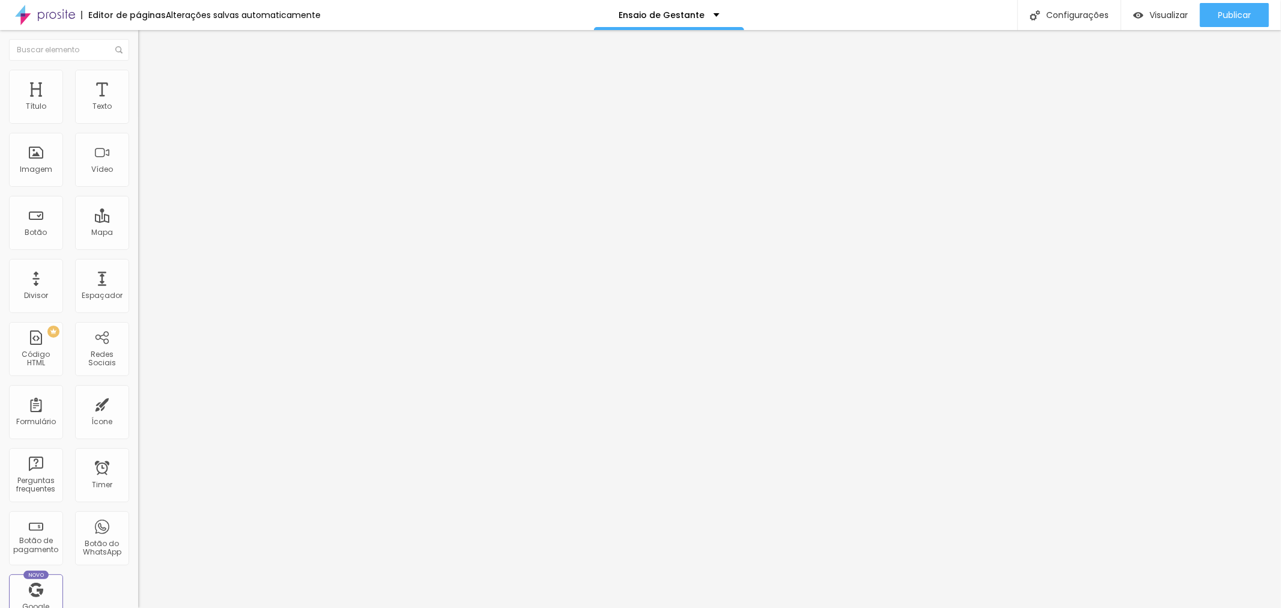
click at [808, 607] on div at bounding box center [640, 620] width 1281 height 11
click at [146, 115] on div "Pacote Silver - Gestante" at bounding box center [207, 109] width 123 height 11
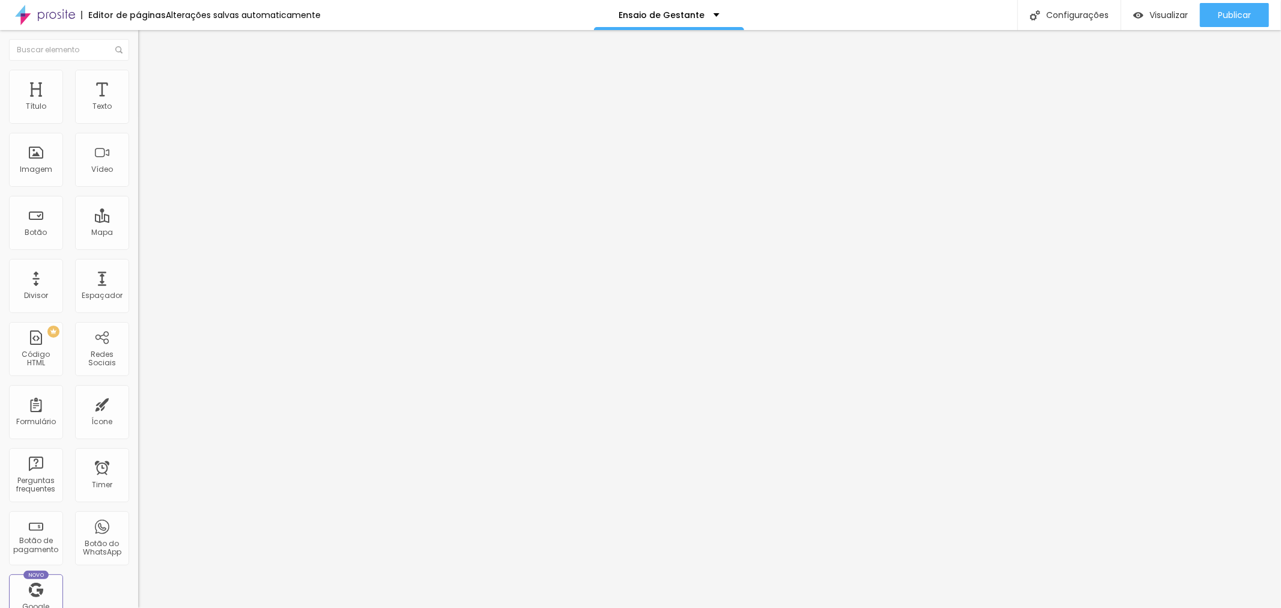
click at [138, 126] on img at bounding box center [141, 122] width 7 height 7
click at [811, 607] on div at bounding box center [640, 620] width 1281 height 11
click at [138, 119] on div "Pacote Gold - GESTANTE" at bounding box center [207, 109] width 138 height 20
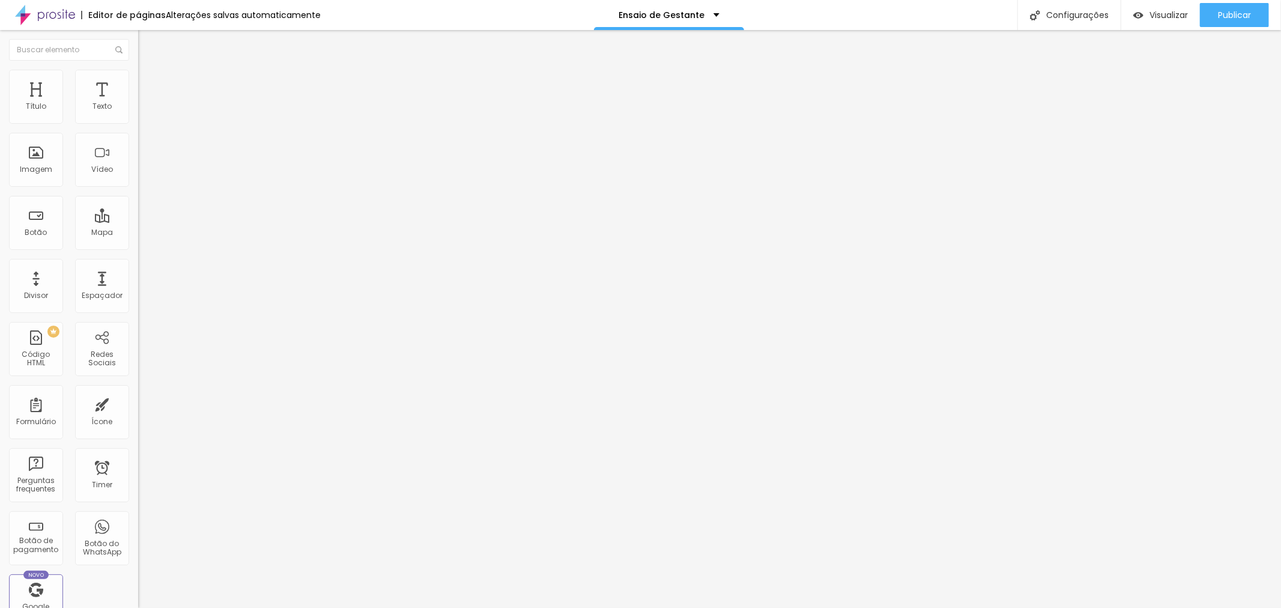
click at [138, 126] on img at bounding box center [141, 122] width 7 height 7
click at [1253, 7] on button "Publicar" at bounding box center [1234, 15] width 69 height 24
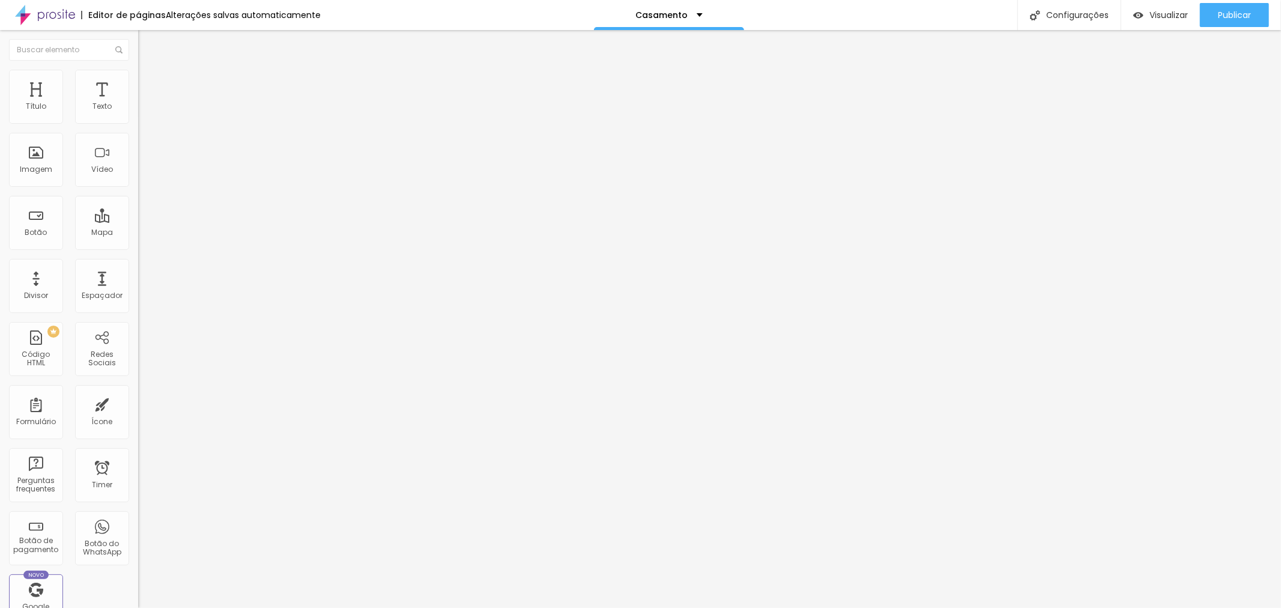
click at [146, 115] on div "Pacote Gold - GESTANTE" at bounding box center [207, 109] width 123 height 11
click at [138, 124] on img at bounding box center [141, 122] width 7 height 7
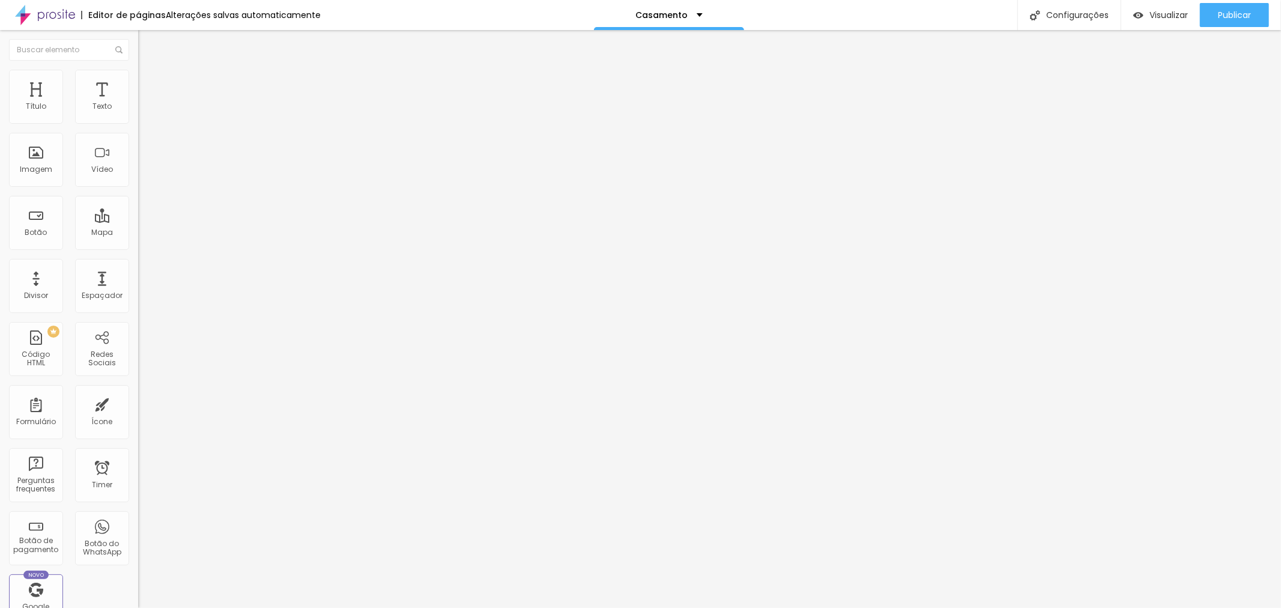
click at [143, 112] on icon "button" at bounding box center [144, 110] width 2 height 2
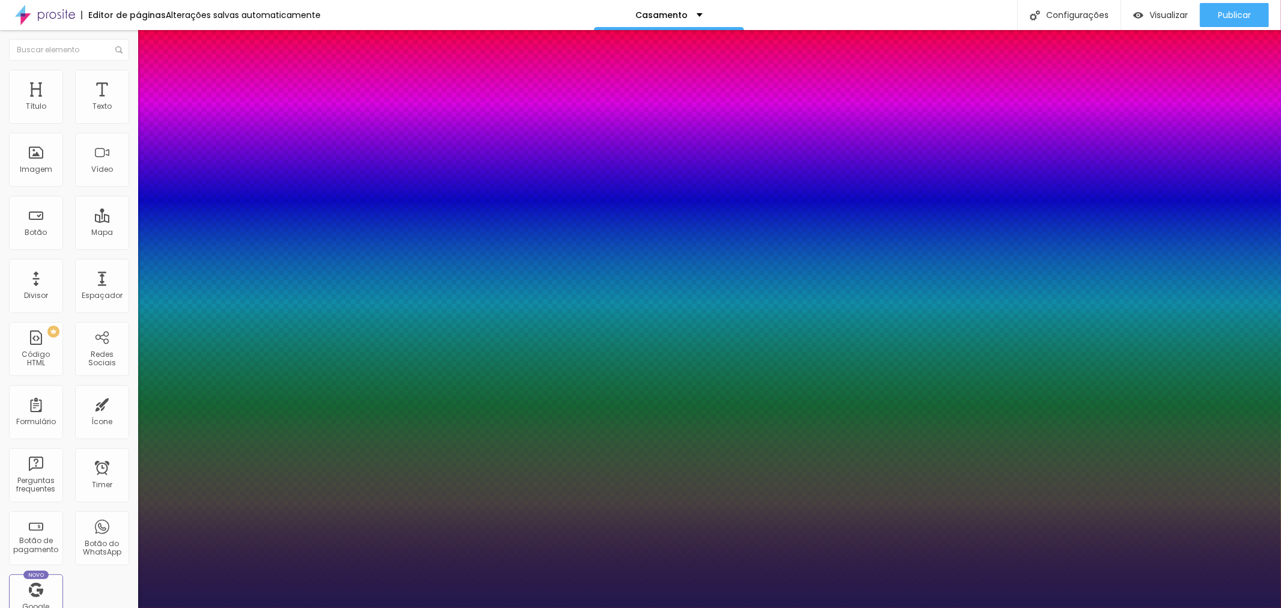
type input "1"
type input "42"
type input "1"
type input "48"
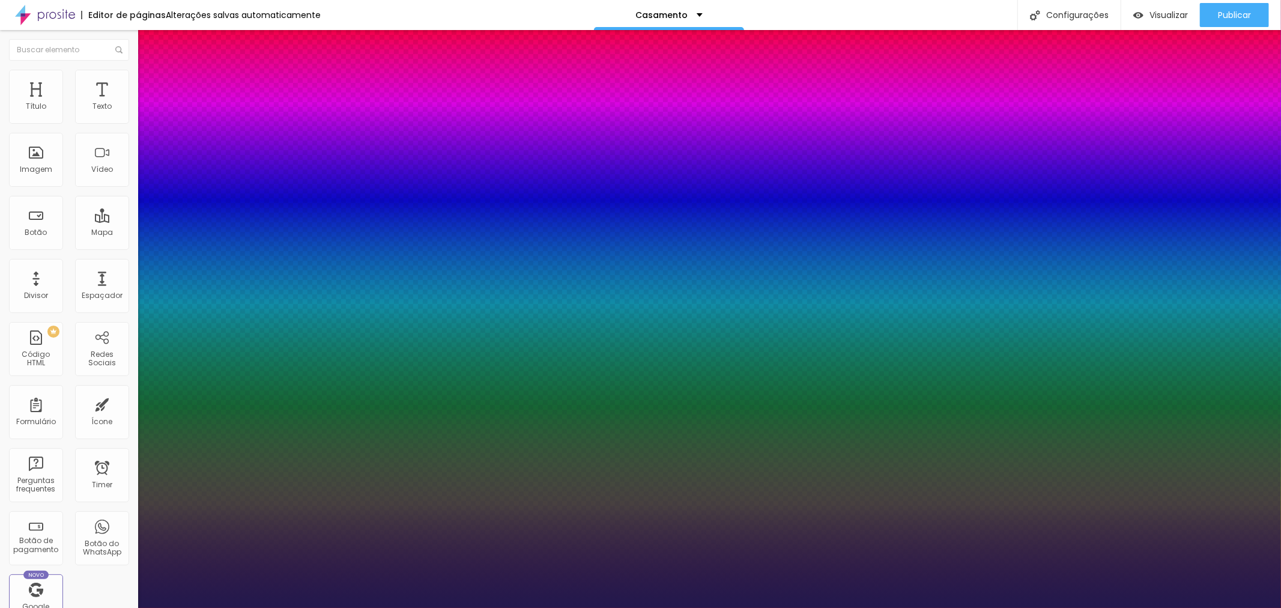
type input "48"
type input "1"
type input "49"
type input "1"
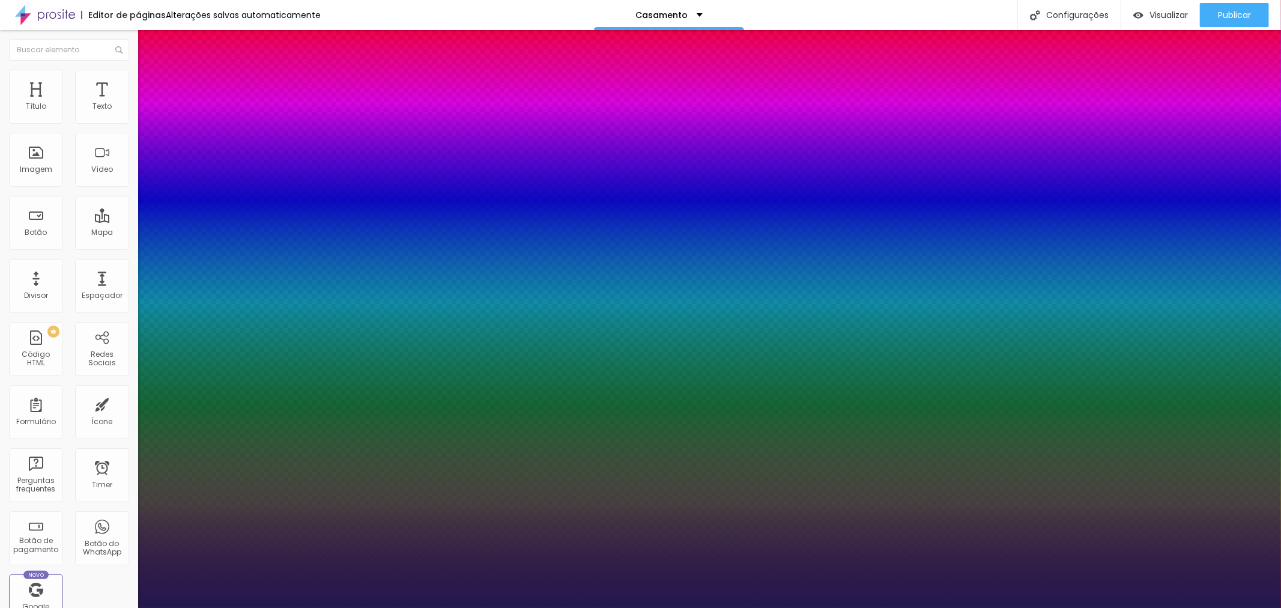
type input "51"
type input "1"
type input "50"
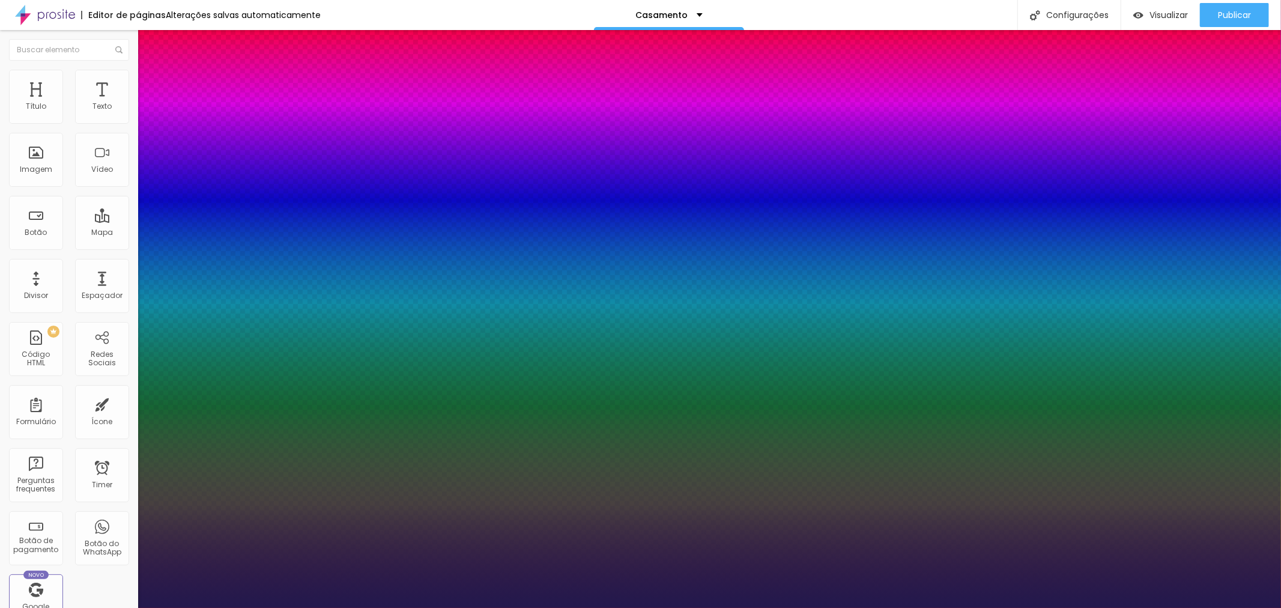
type input "1"
type input "44"
type input "1"
type input "41"
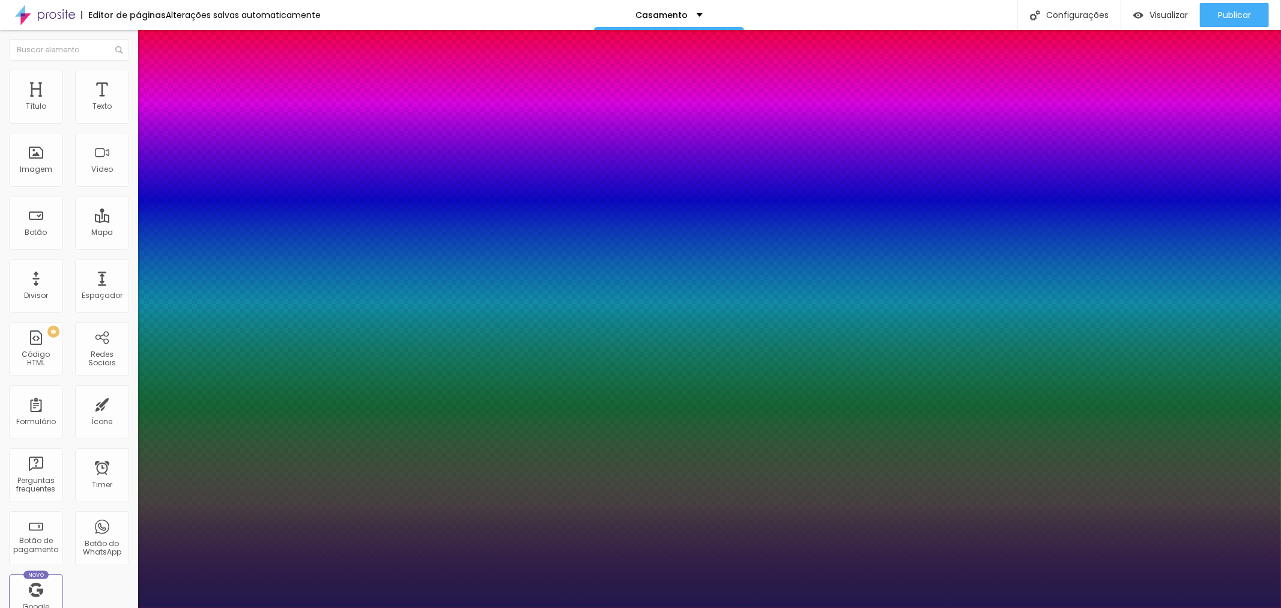
type input "41"
type input "1"
type input "40"
type input "1"
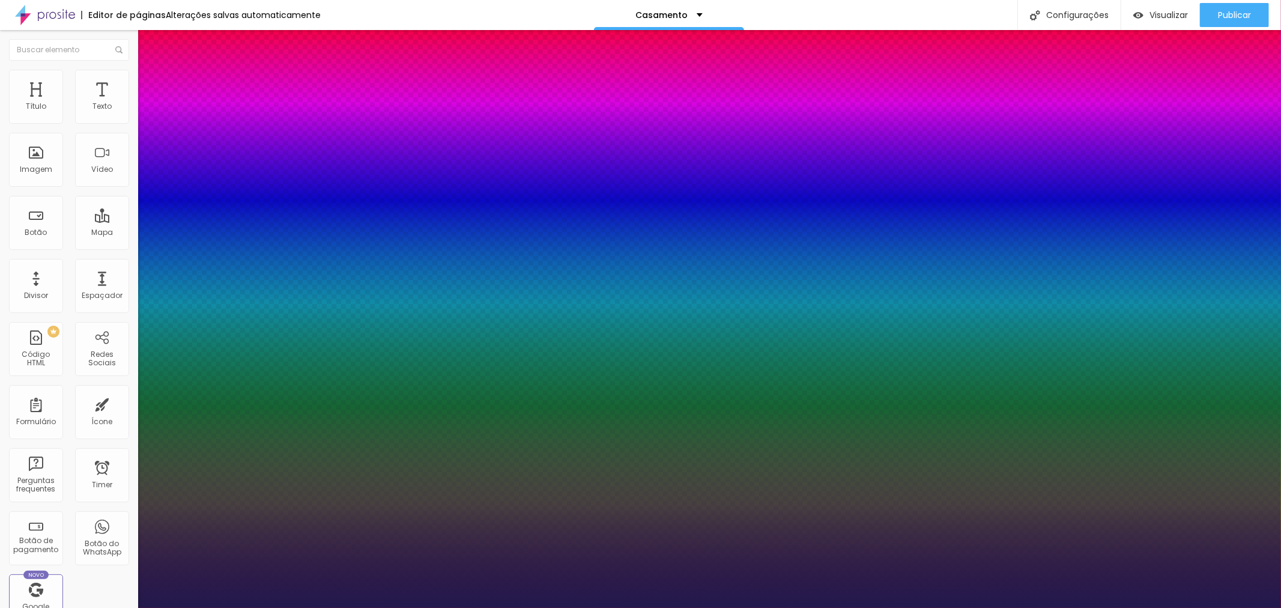
type input "39"
type input "1"
type input "38"
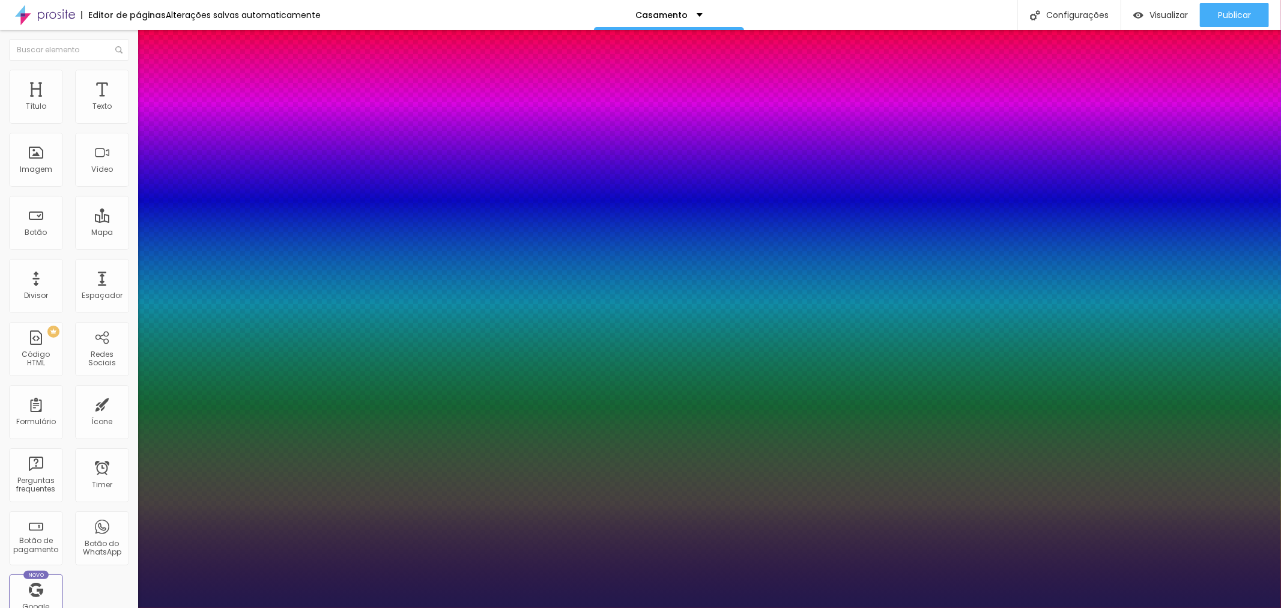
type input "1"
type input "38"
type input "1"
click at [749, 607] on div at bounding box center [640, 608] width 1281 height 0
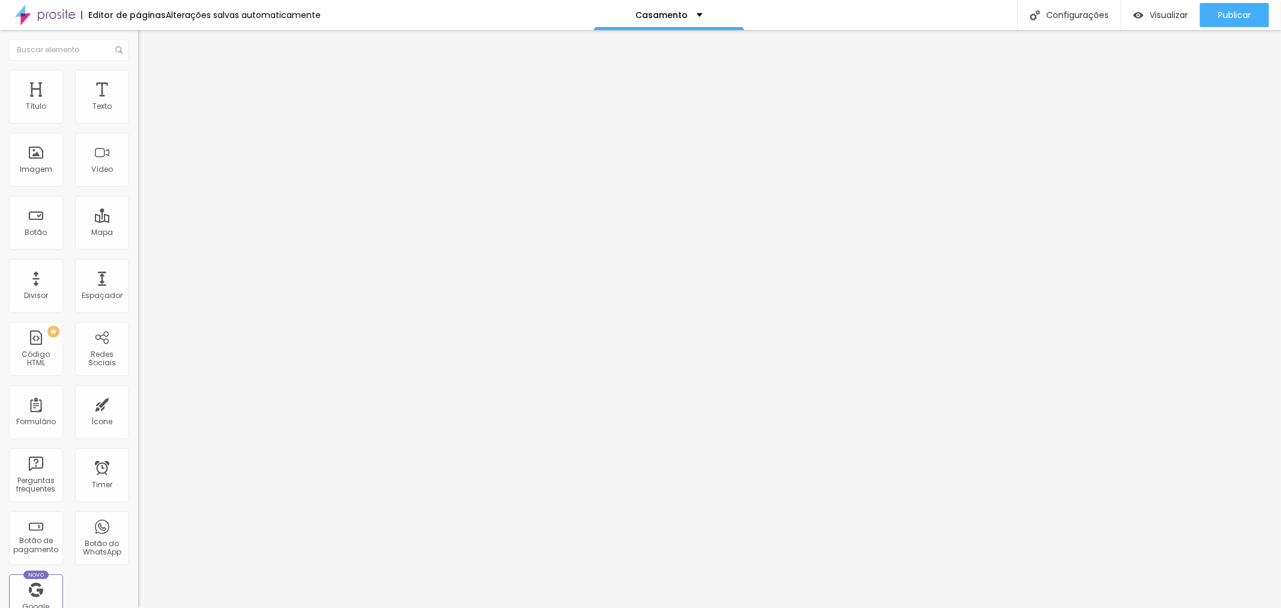
click at [138, 115] on button "button" at bounding box center [146, 109] width 17 height 13
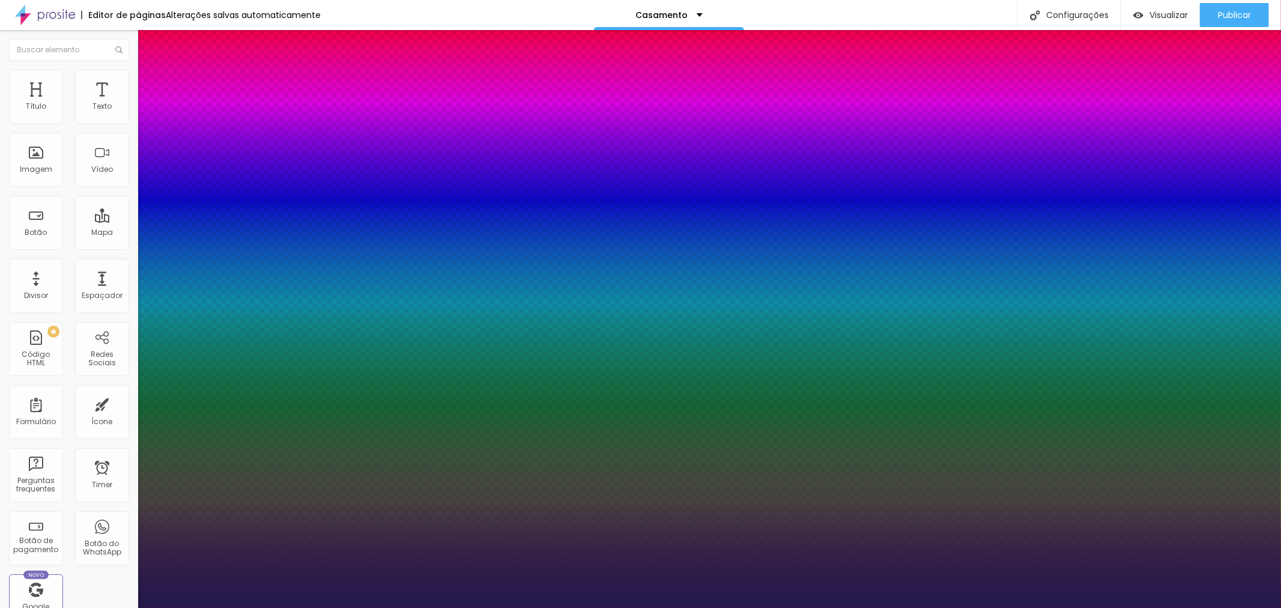
type input "1"
type input "18"
type input "1"
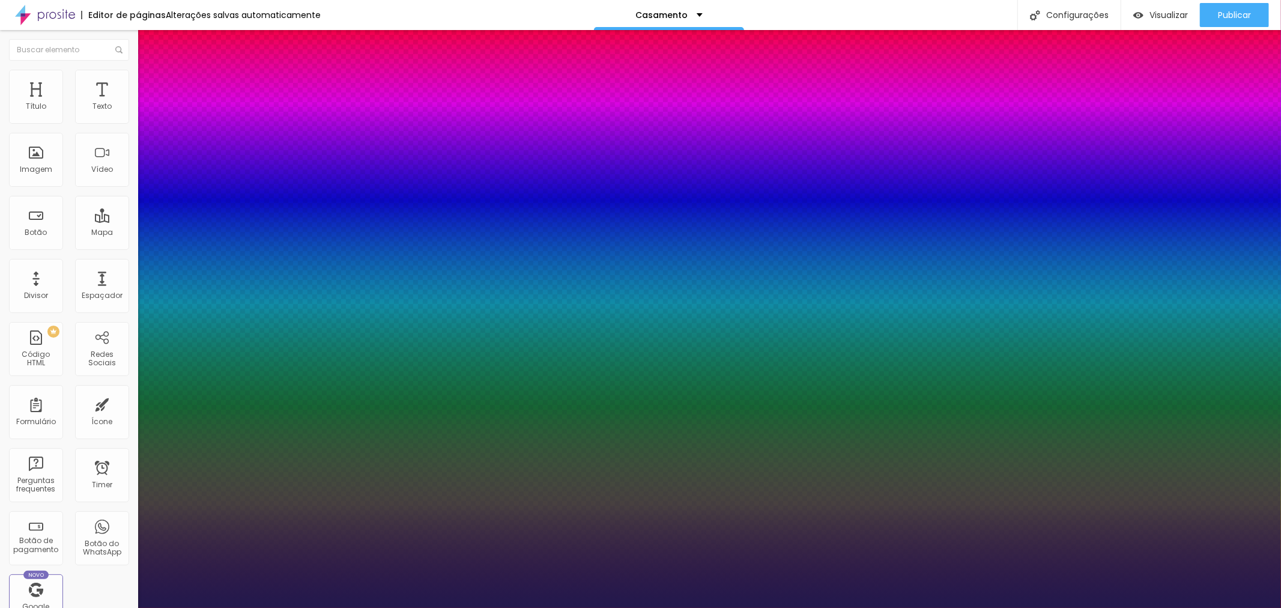
type input "28"
type input "1"
type input "28"
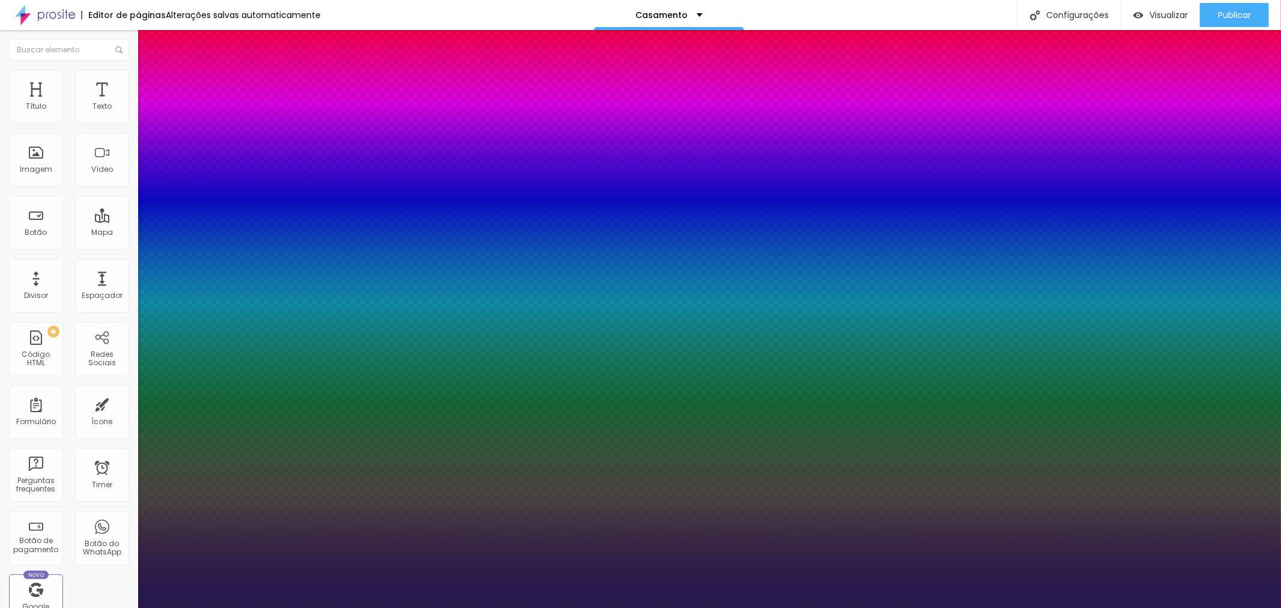
type input "1"
click at [876, 607] on div at bounding box center [640, 608] width 1281 height 0
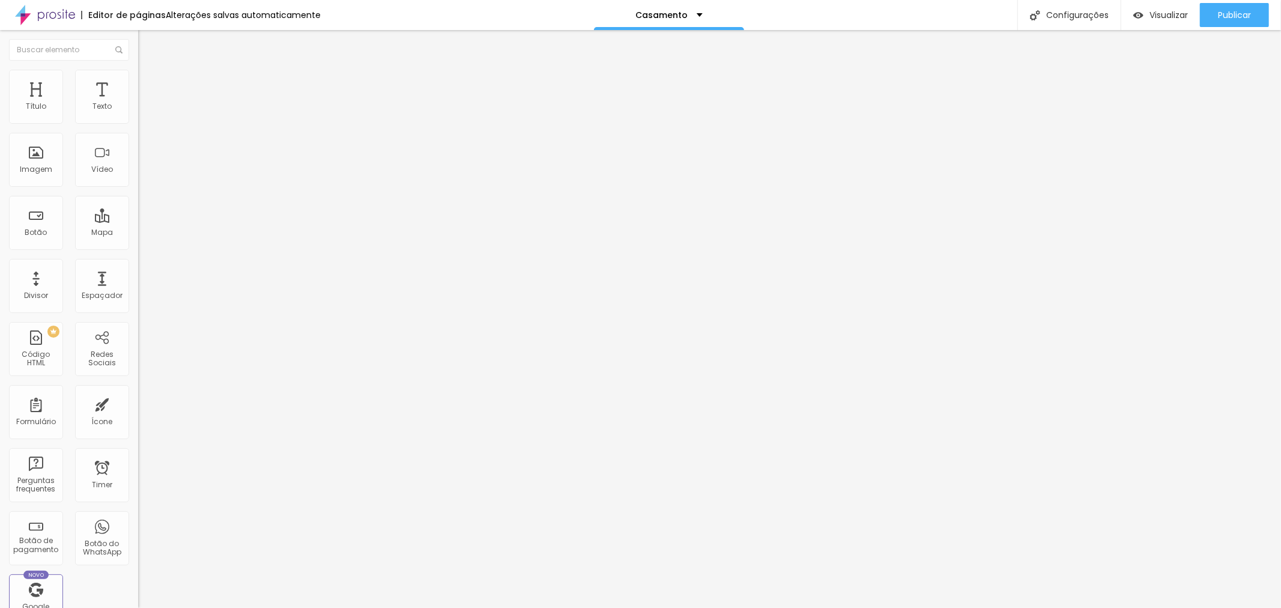
click at [143, 112] on icon "button" at bounding box center [146, 108] width 7 height 7
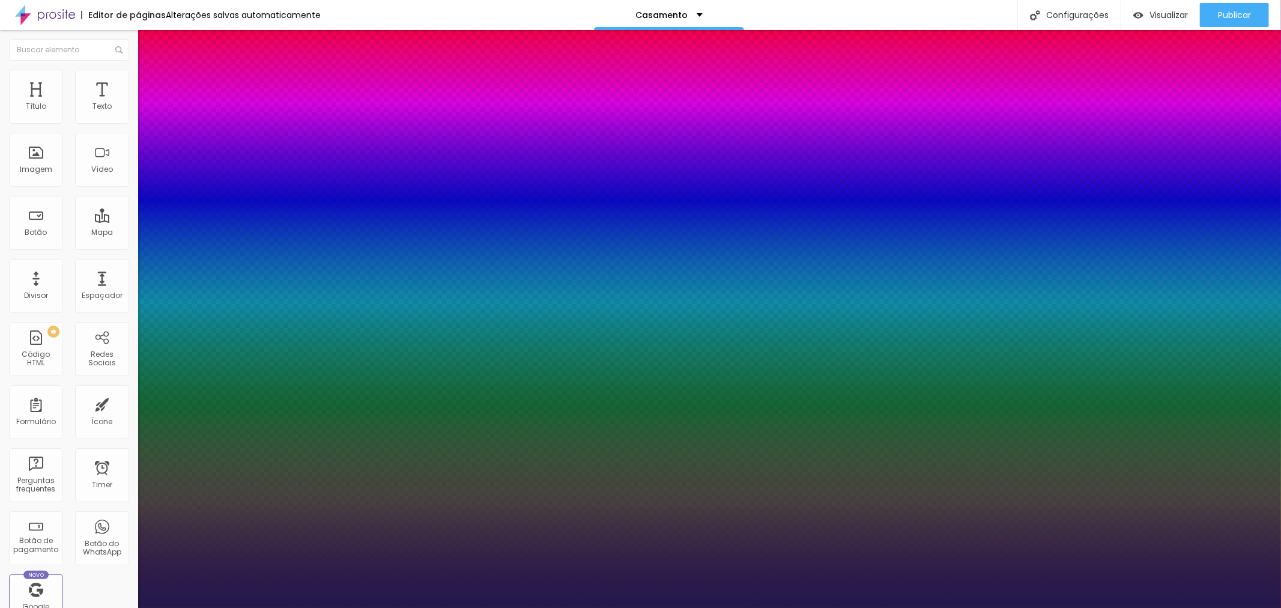
type input "1"
drag, startPoint x: 190, startPoint y: 206, endPoint x: 202, endPoint y: 205, distance: 12.0
type input "37"
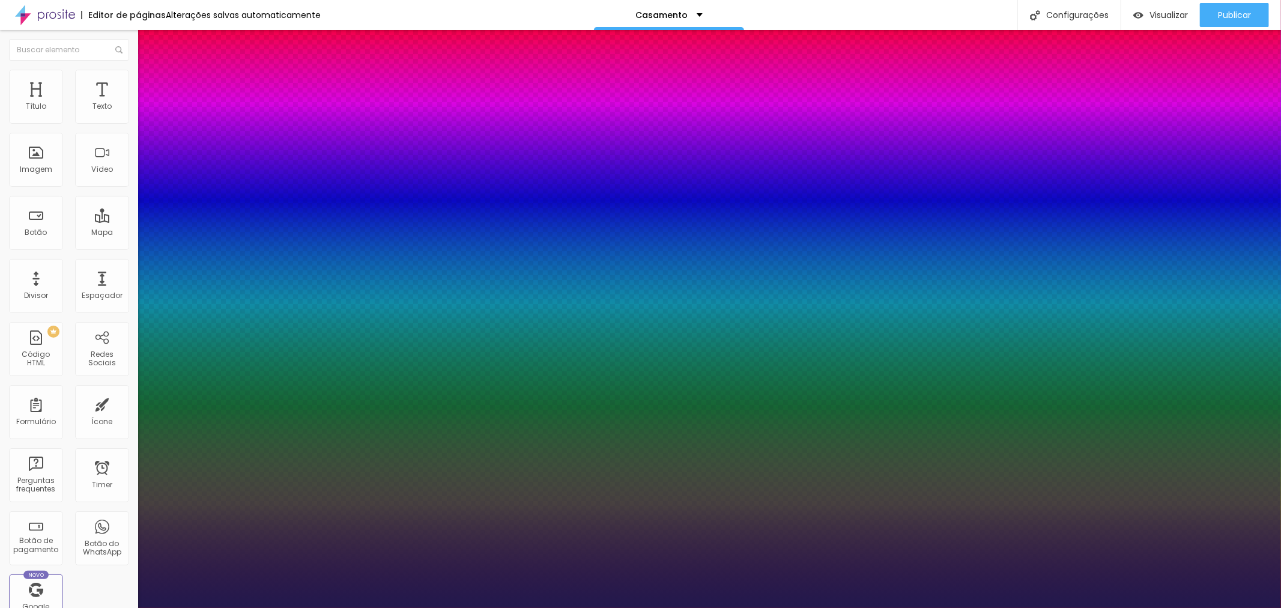
type input "1"
type input "39"
type input "1"
type input "41"
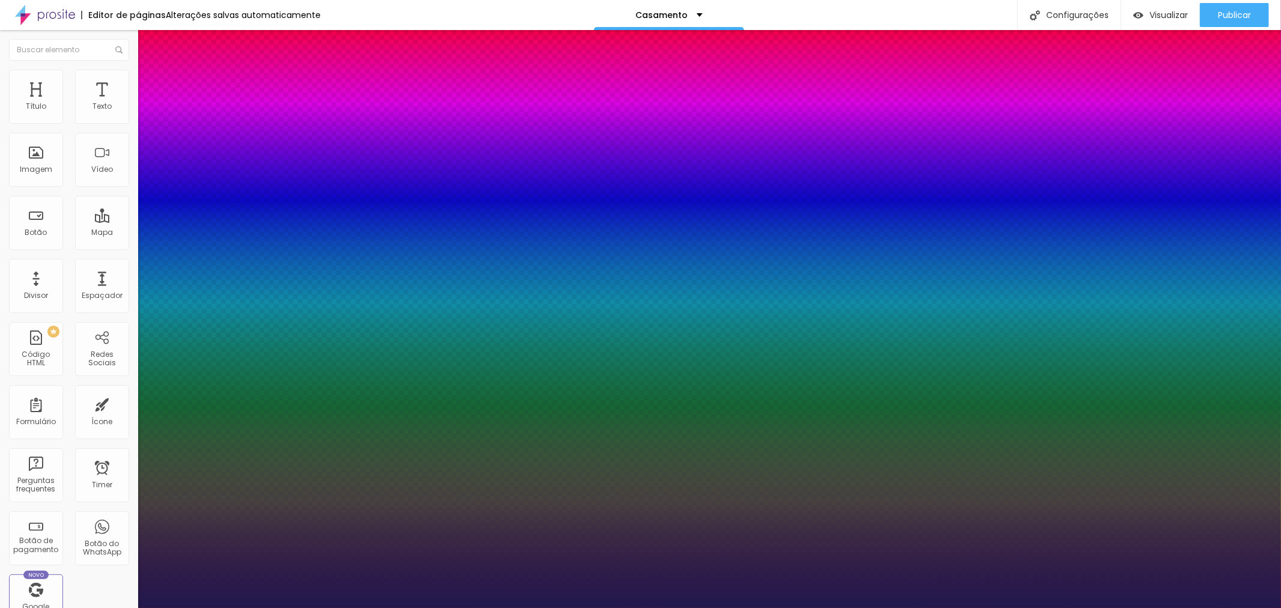
type input "41"
type input "1"
type input "43"
type input "1"
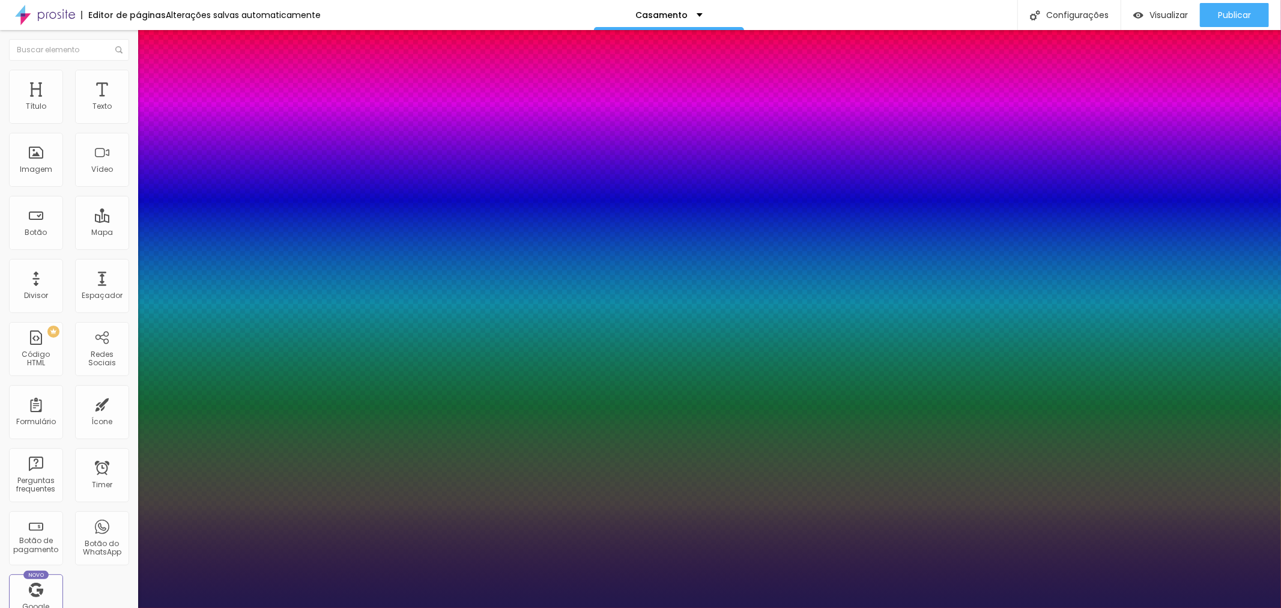
type input "44"
type input "1"
type input "46"
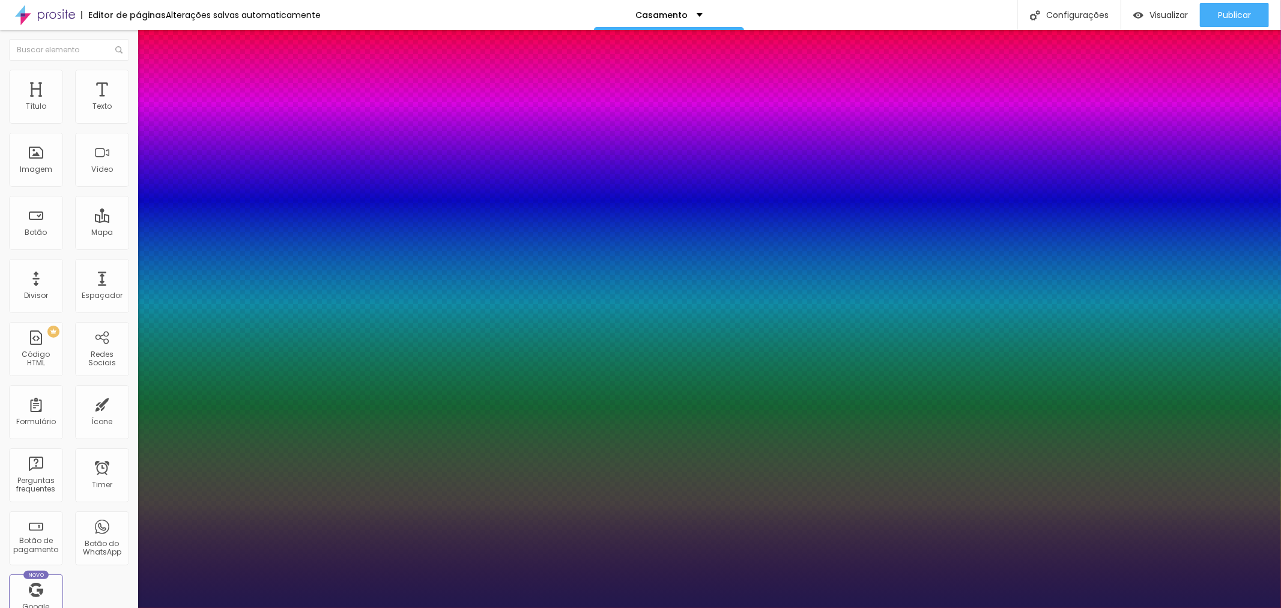
type input "1"
type input "47"
type input "1"
type input "49"
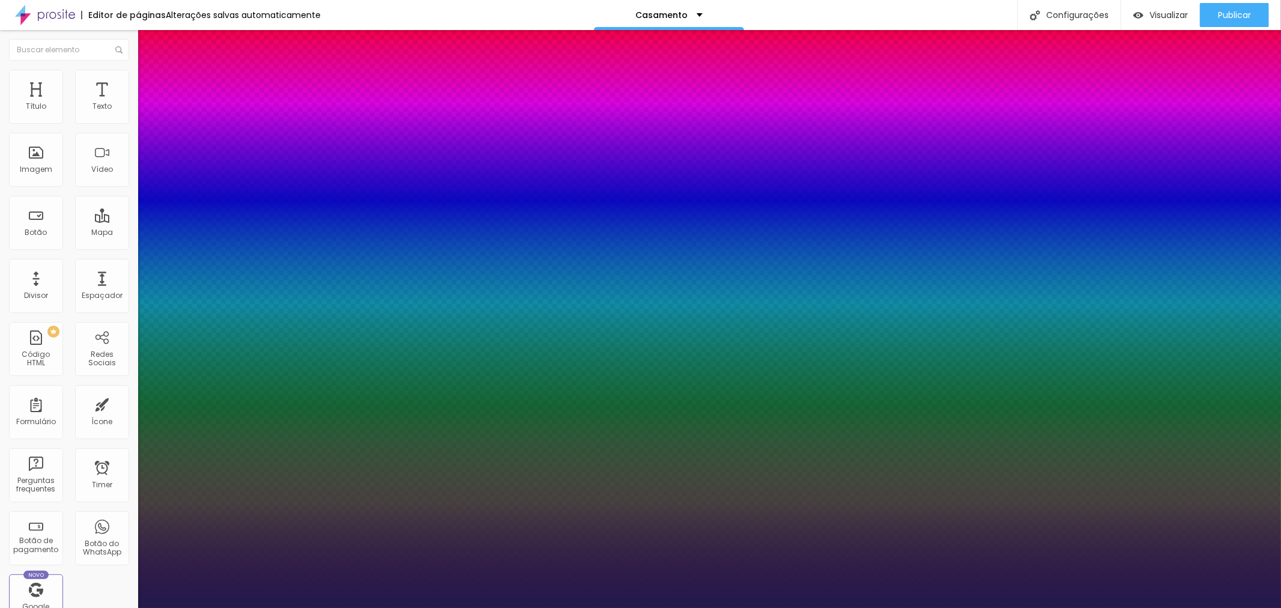
type input "49"
type input "1"
type input "50"
type input "1"
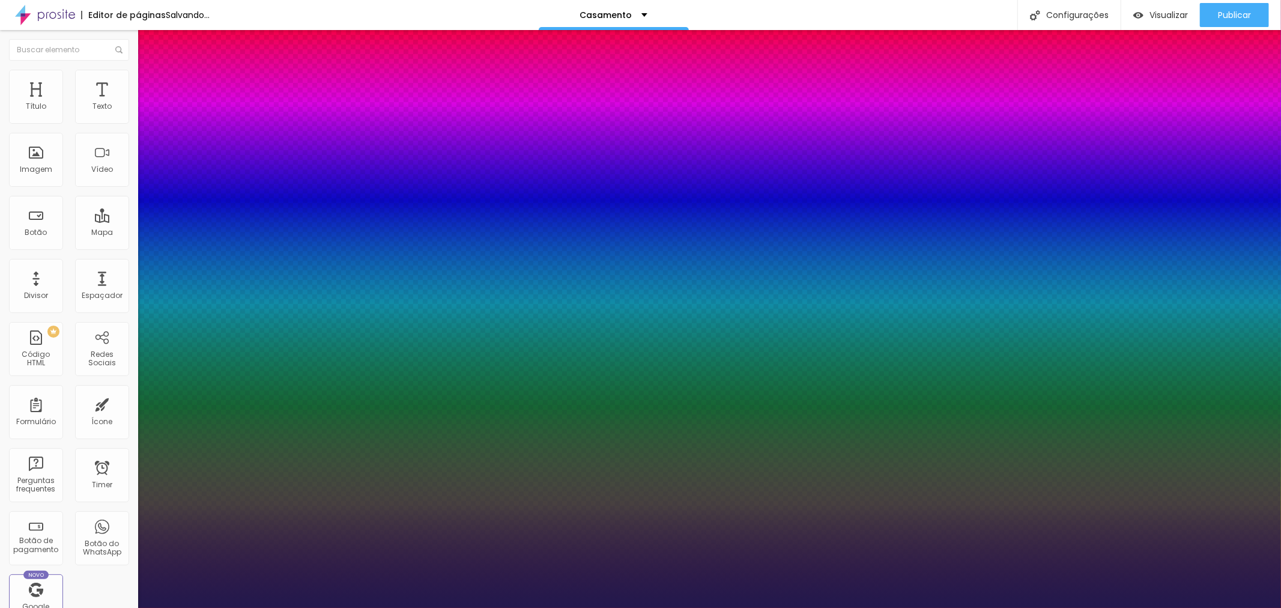
type input "51"
type input "1"
drag, startPoint x: 183, startPoint y: 202, endPoint x: 195, endPoint y: 204, distance: 12.7
type input "51"
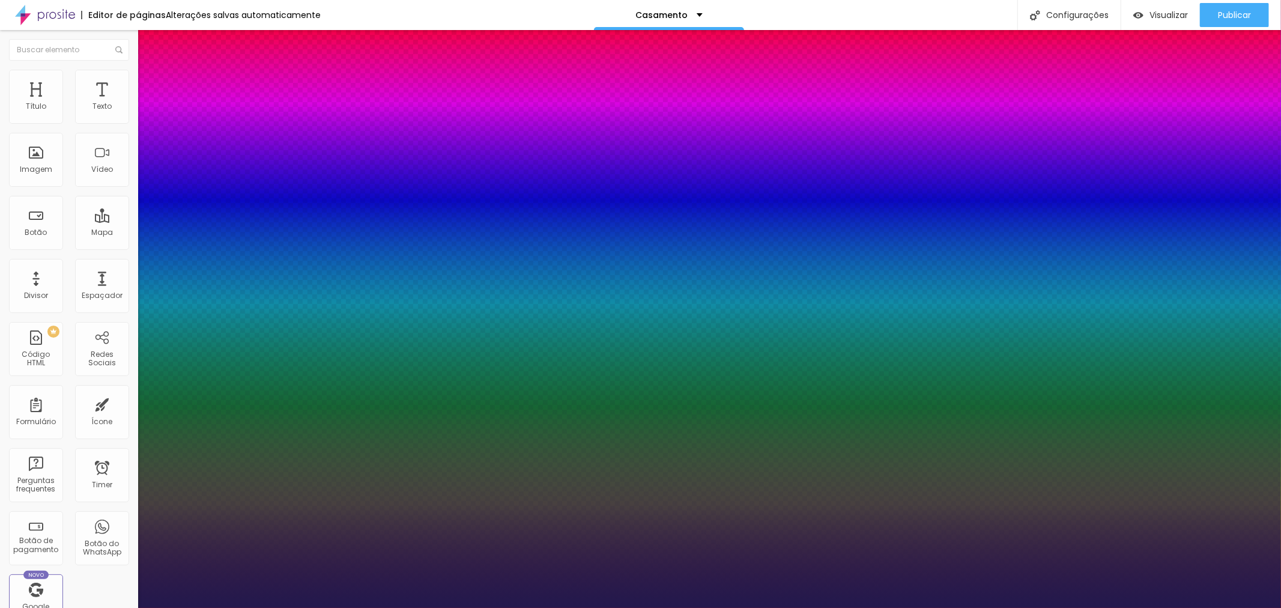
click at [1127, 607] on div at bounding box center [640, 608] width 1281 height 0
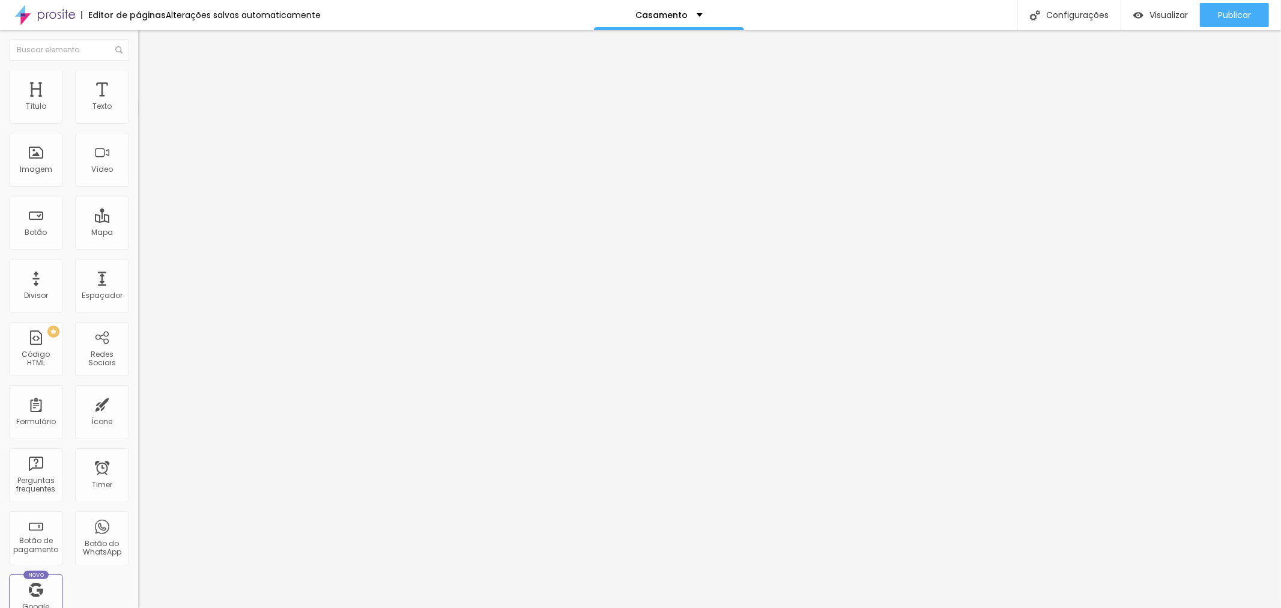
click at [138, 126] on img at bounding box center [141, 122] width 7 height 7
click at [1241, 14] on span "Publicar" at bounding box center [1234, 15] width 33 height 10
click at [138, 126] on img at bounding box center [141, 122] width 7 height 7
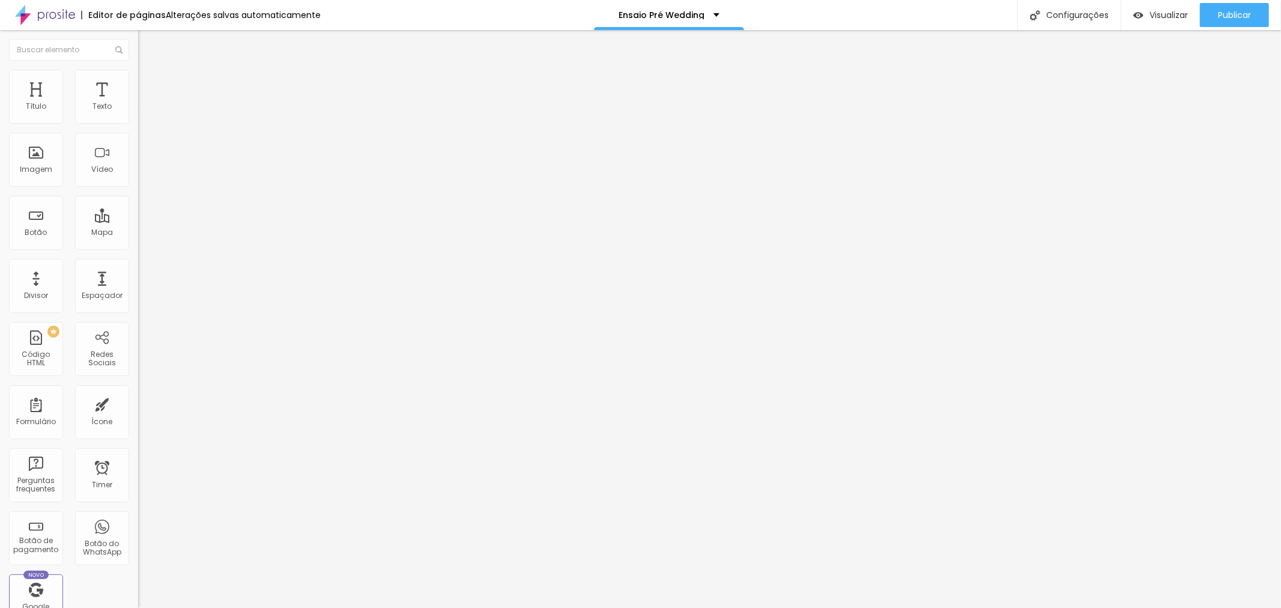
drag, startPoint x: 611, startPoint y: 171, endPoint x: 684, endPoint y: 181, distance: 72.9
type input "R$ 1.990,00"
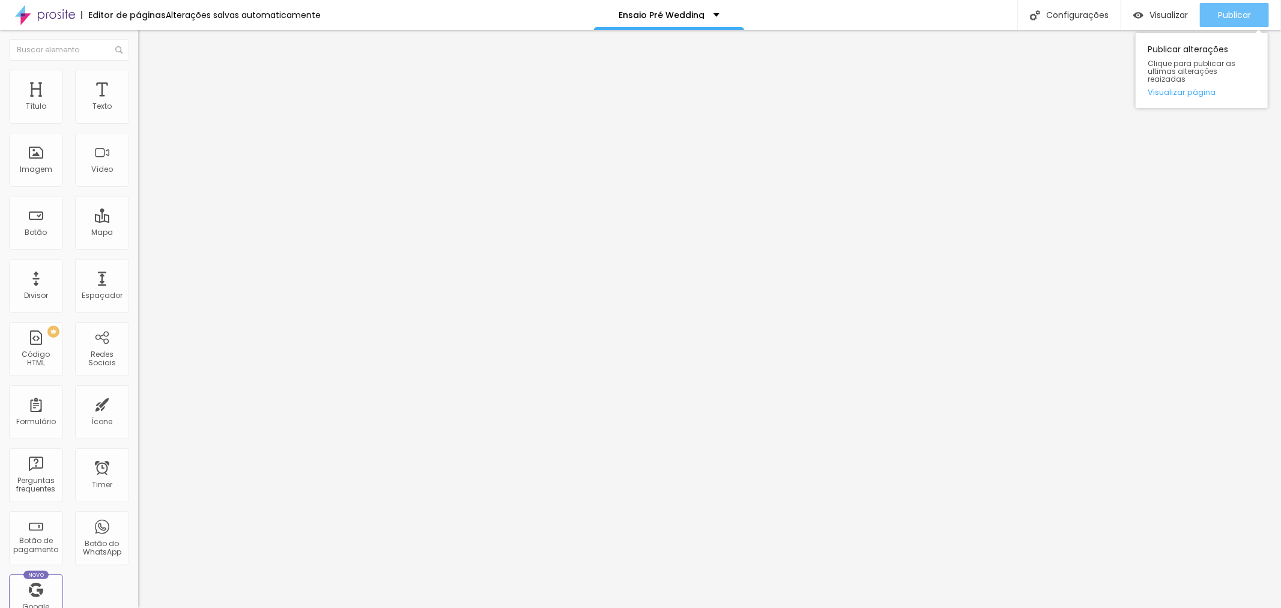
click span "Publicar"
click img
click div
